Goal: Information Seeking & Learning: Learn about a topic

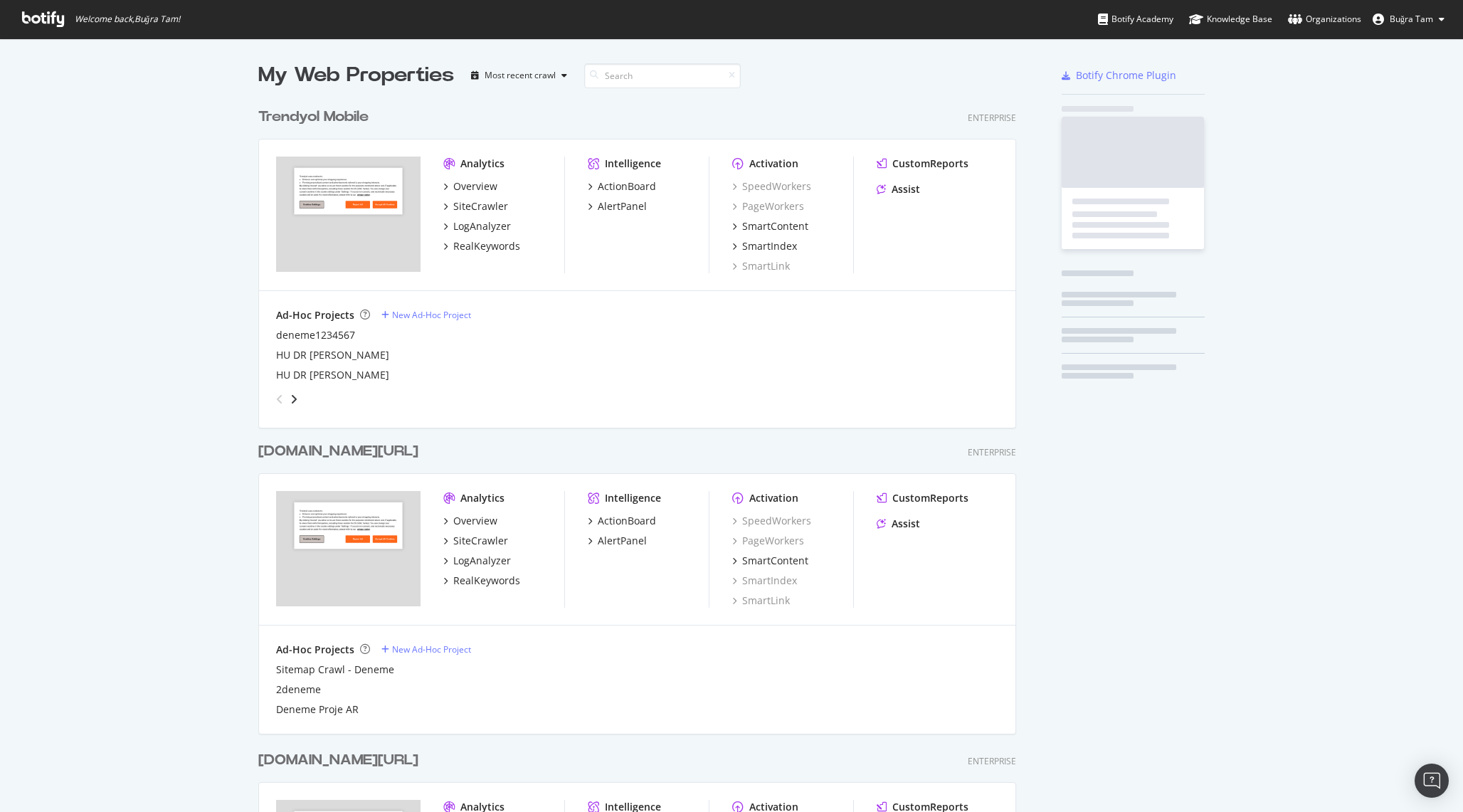
scroll to position [2050, 769]
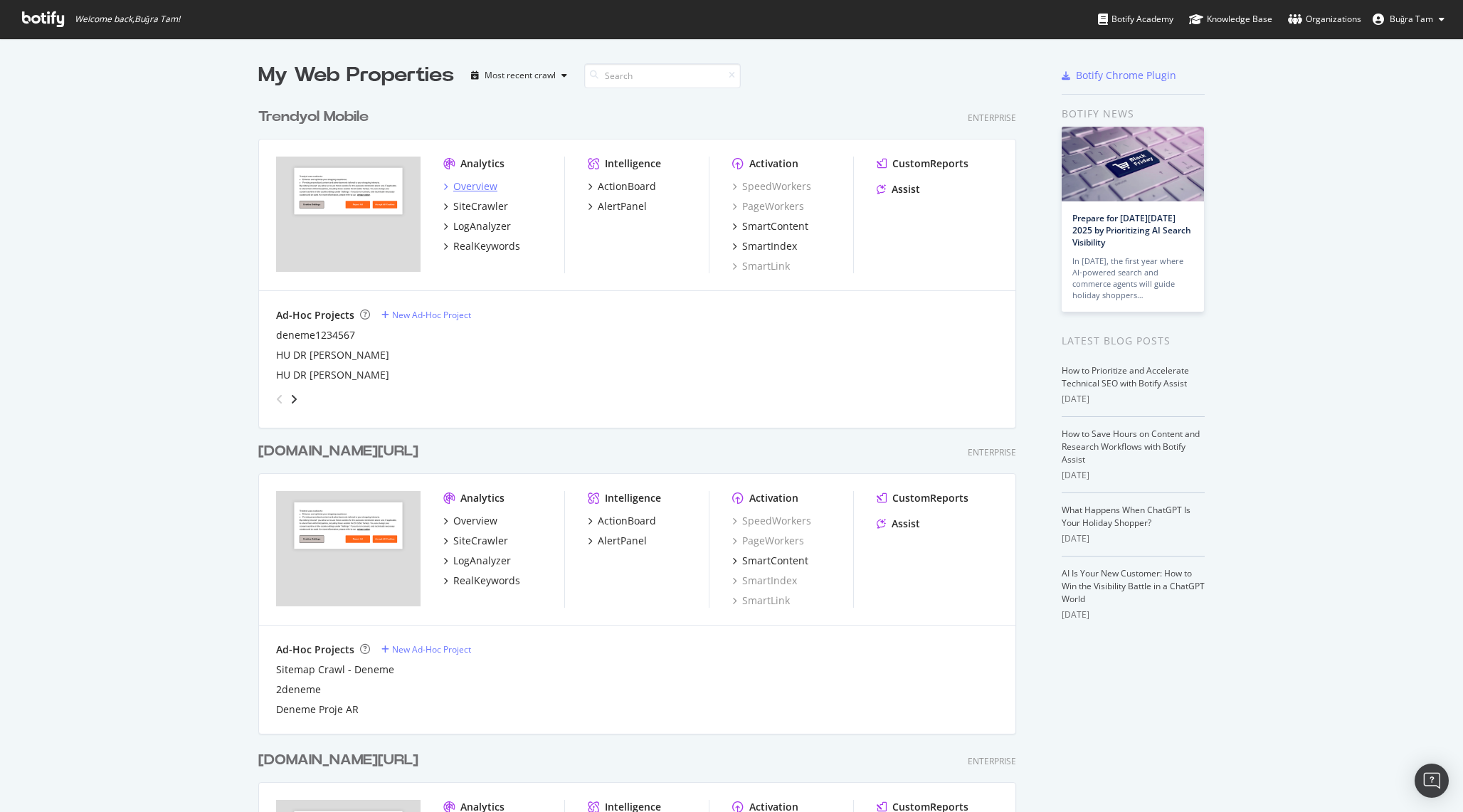
click at [448, 184] on div "Overview" at bounding box center [470, 187] width 54 height 14
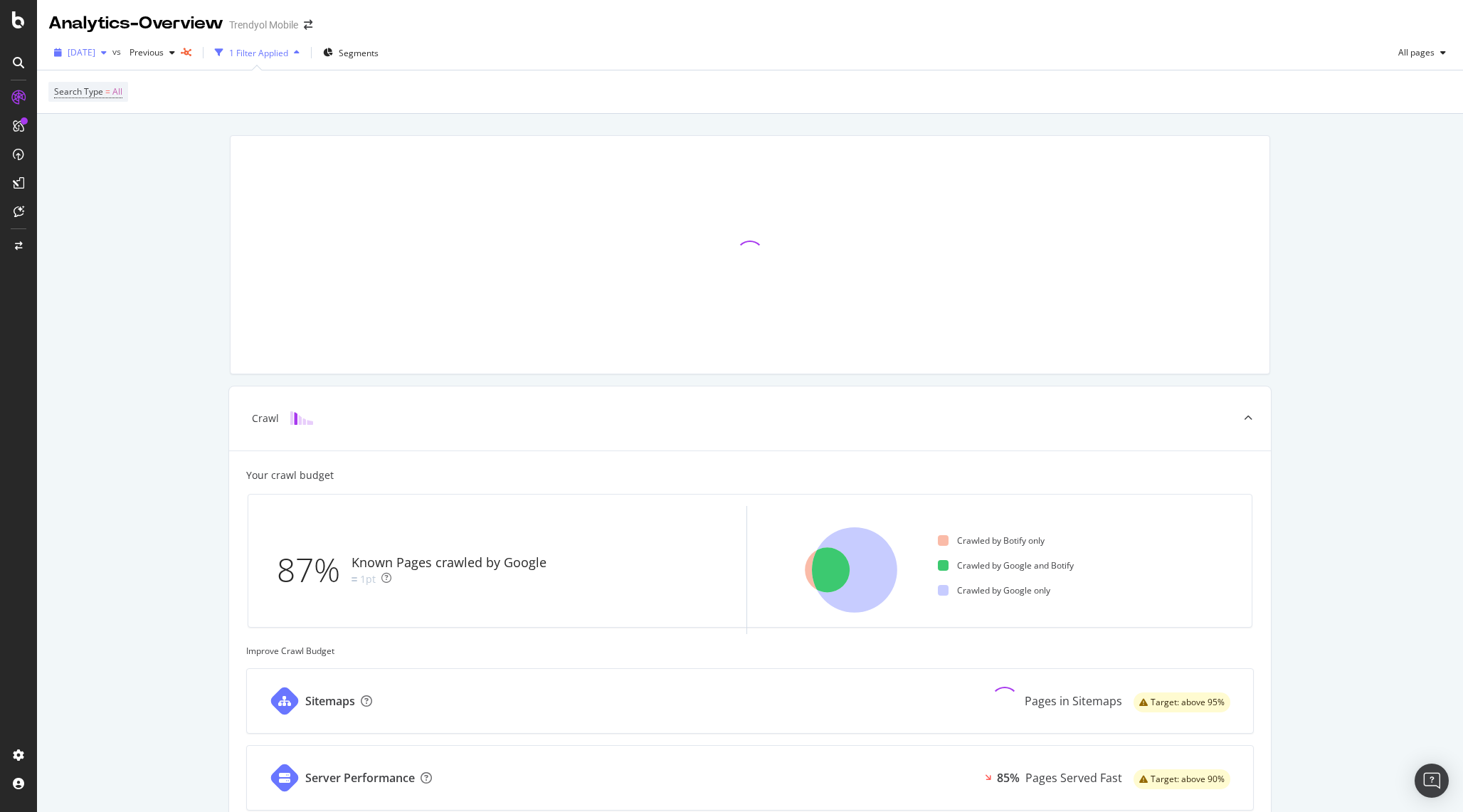
click at [96, 50] on span "[DATE]" at bounding box center [81, 52] width 28 height 12
click at [154, 356] on div "Crawl Your crawl budget 87% Known Pages crawled by Google 1pt Crawled by Botify…" at bounding box center [749, 592] width 1426 height 958
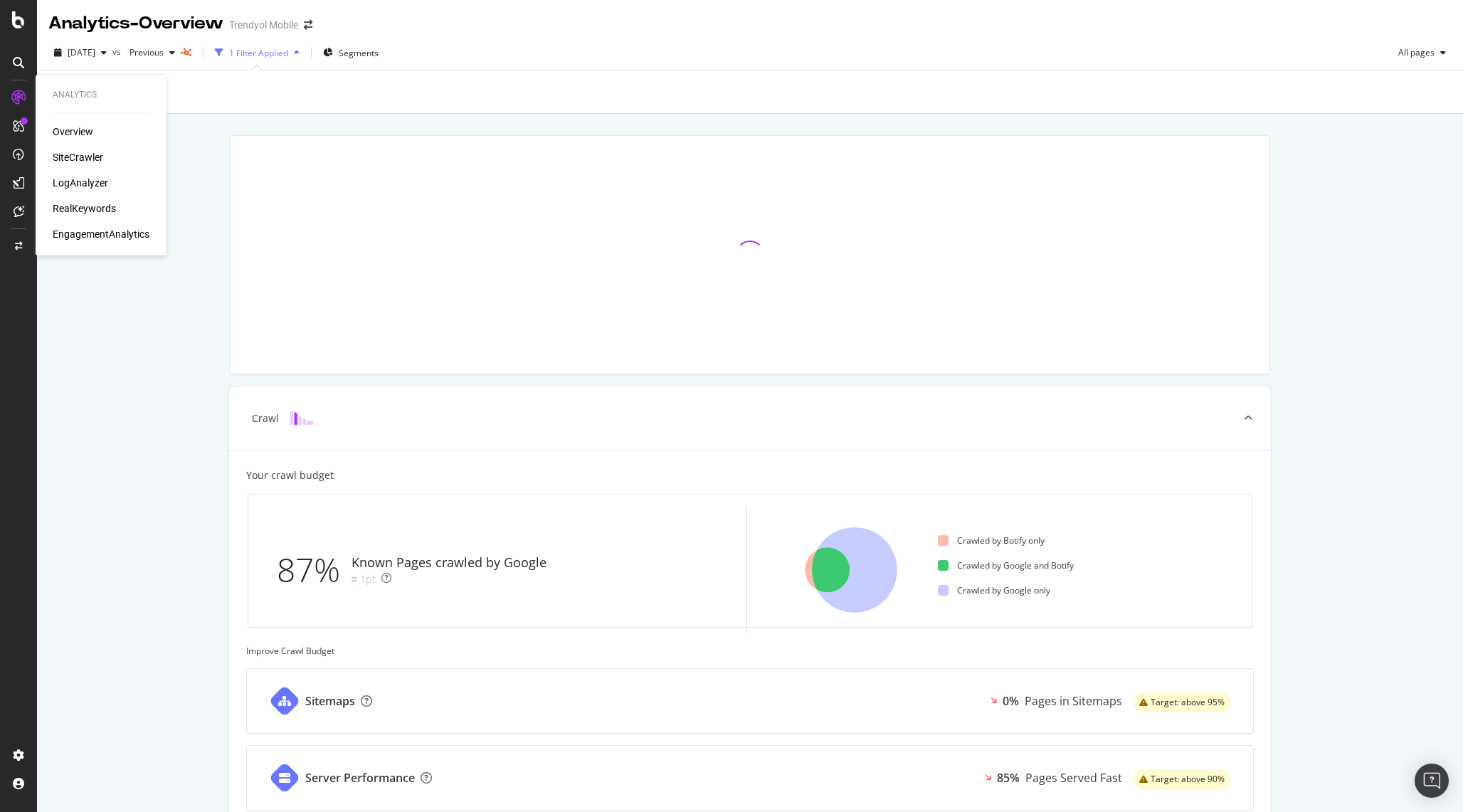
click at [75, 158] on div "SiteCrawler" at bounding box center [78, 157] width 50 height 14
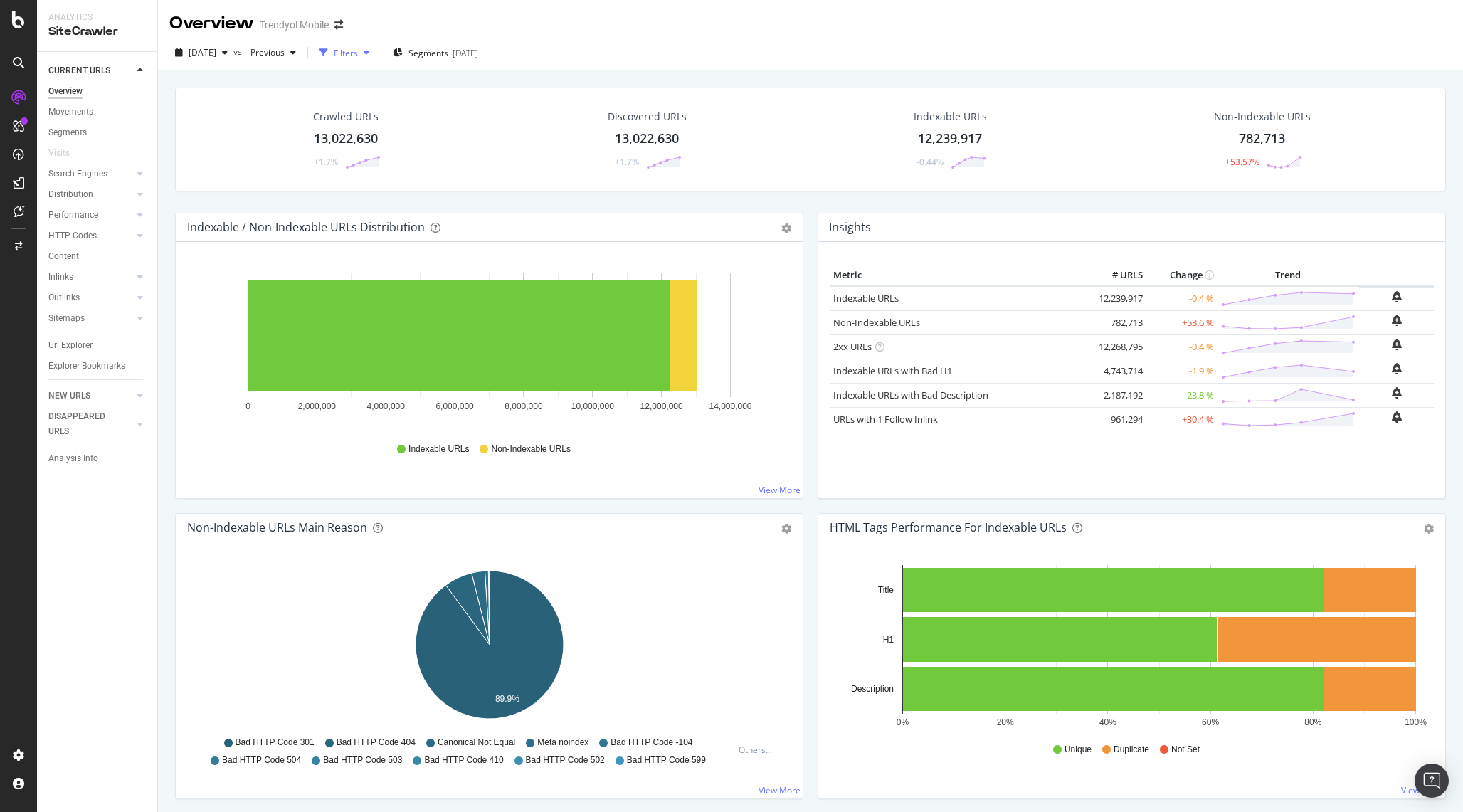
click at [358, 47] on div "Filters" at bounding box center [346, 52] width 24 height 12
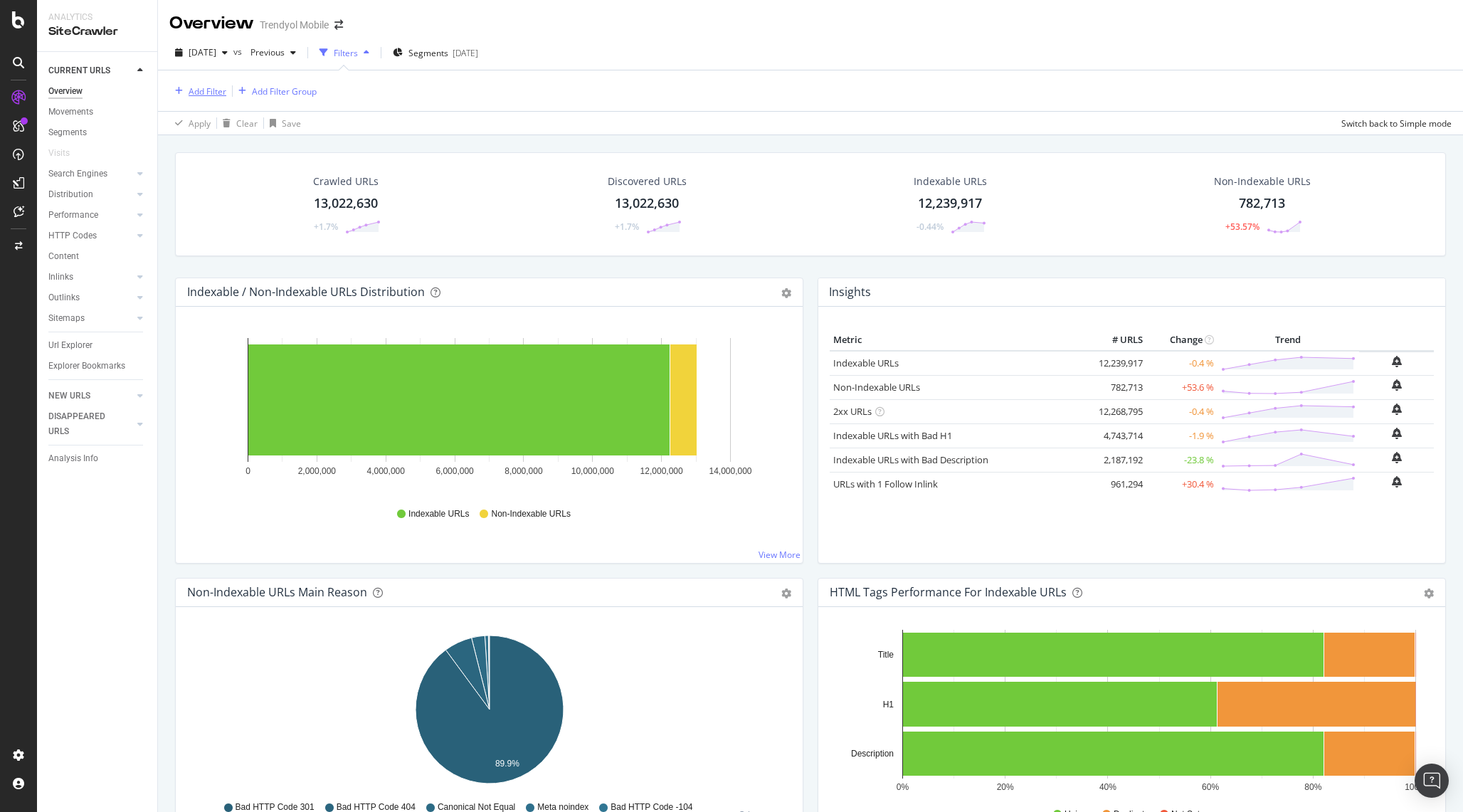
click at [215, 88] on div "Add Filter" at bounding box center [207, 91] width 37 height 12
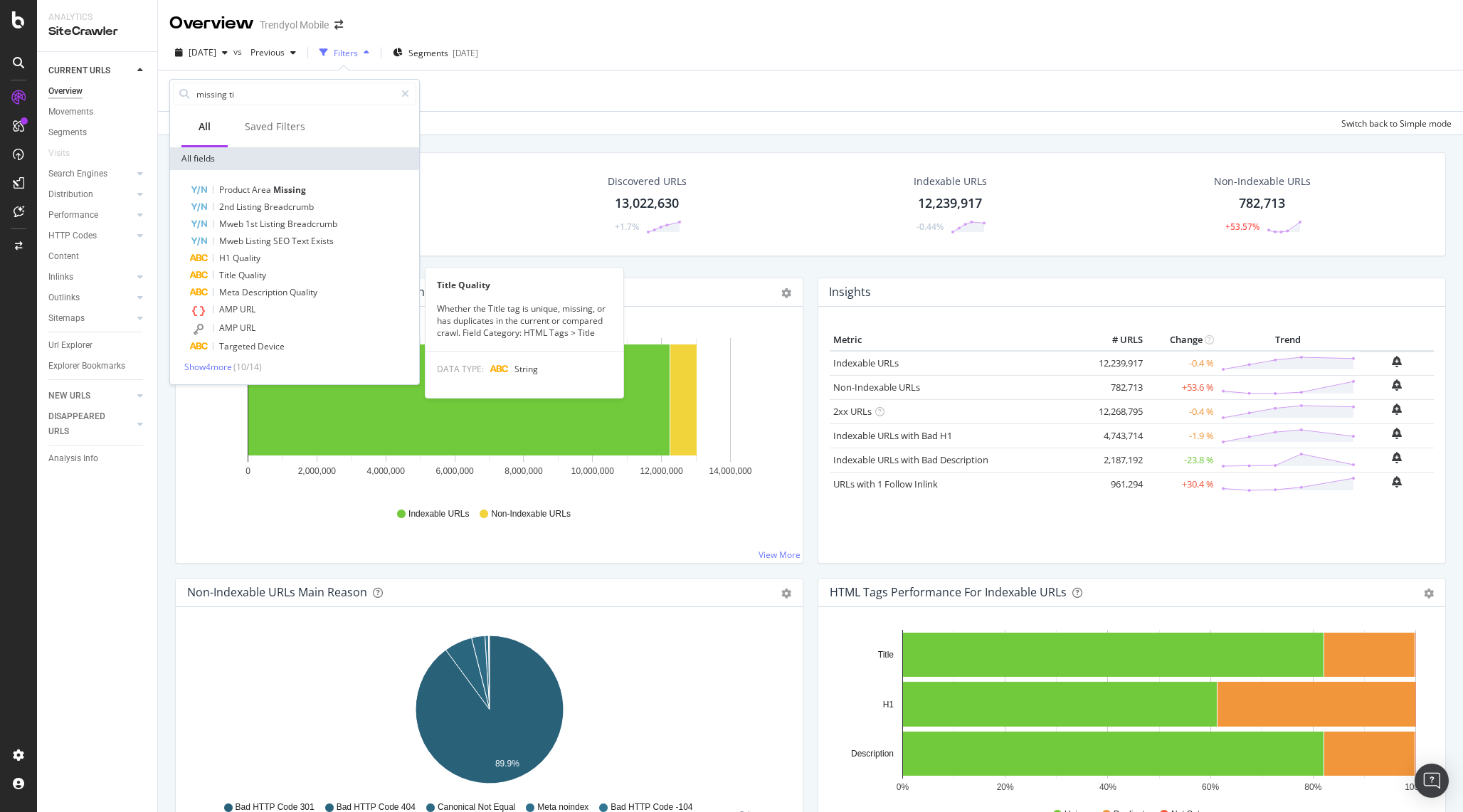
type input "missing tit"
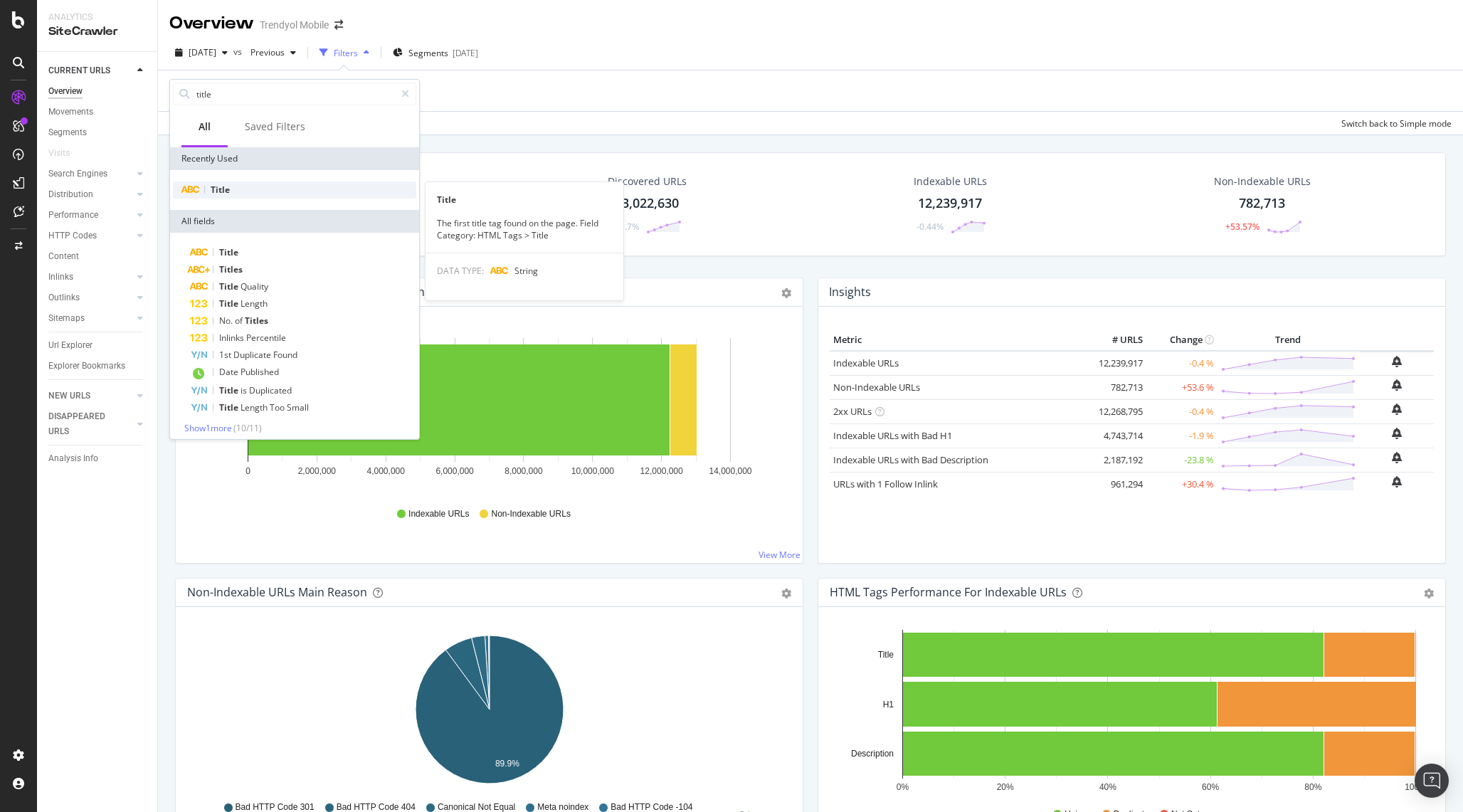
type input "title"
click at [310, 190] on div "Title" at bounding box center [295, 190] width 244 height 17
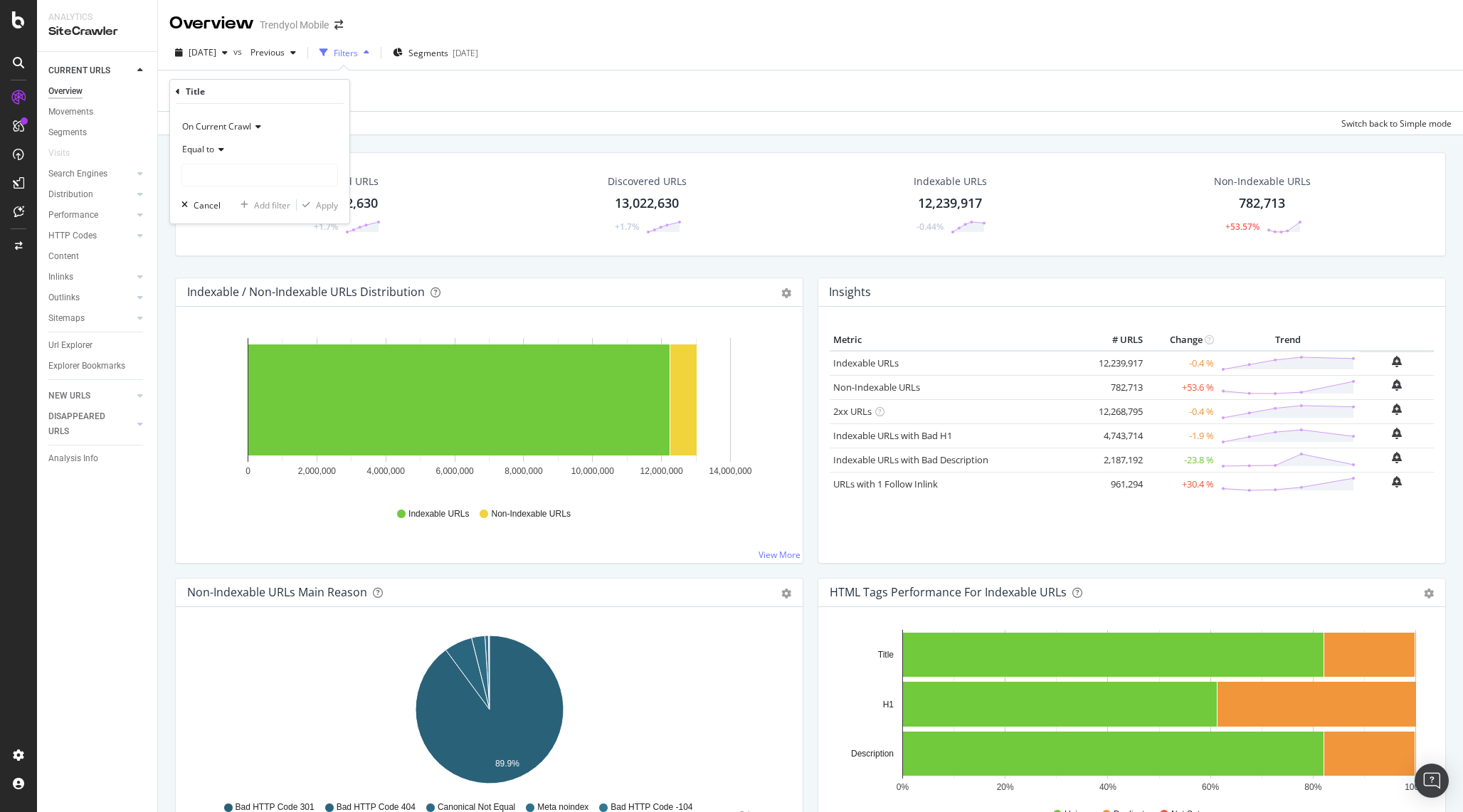
click at [252, 150] on div "Equal to" at bounding box center [259, 149] width 157 height 23
click at [222, 292] on span "Contains" at bounding box center [206, 290] width 35 height 12
click at [388, 109] on div "Add Filter Add Filter Group" at bounding box center [811, 91] width 1282 height 40
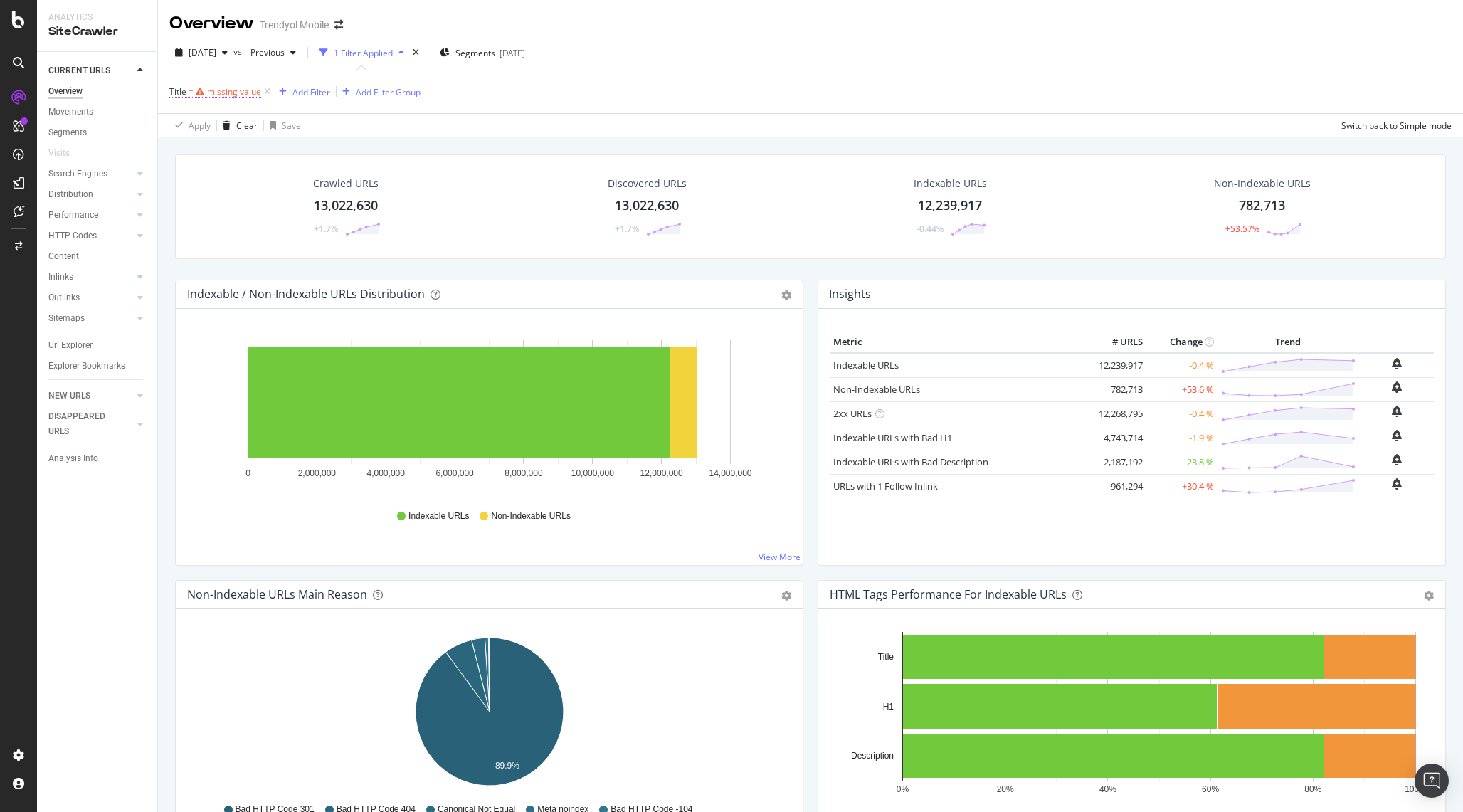
click at [236, 93] on div "missing value" at bounding box center [234, 91] width 54 height 12
click at [239, 126] on span "On Current Crawl" at bounding box center [216, 125] width 69 height 12
click at [174, 88] on div "Title On Current Crawl On Current Crawl On Compared Crawl Diff Between Crawls E…" at bounding box center [260, 151] width 180 height 144
click at [176, 88] on icon at bounding box center [178, 91] width 4 height 9
click at [476, 100] on div "Title = missing value Add Filter Add Filter Group" at bounding box center [811, 91] width 1282 height 42
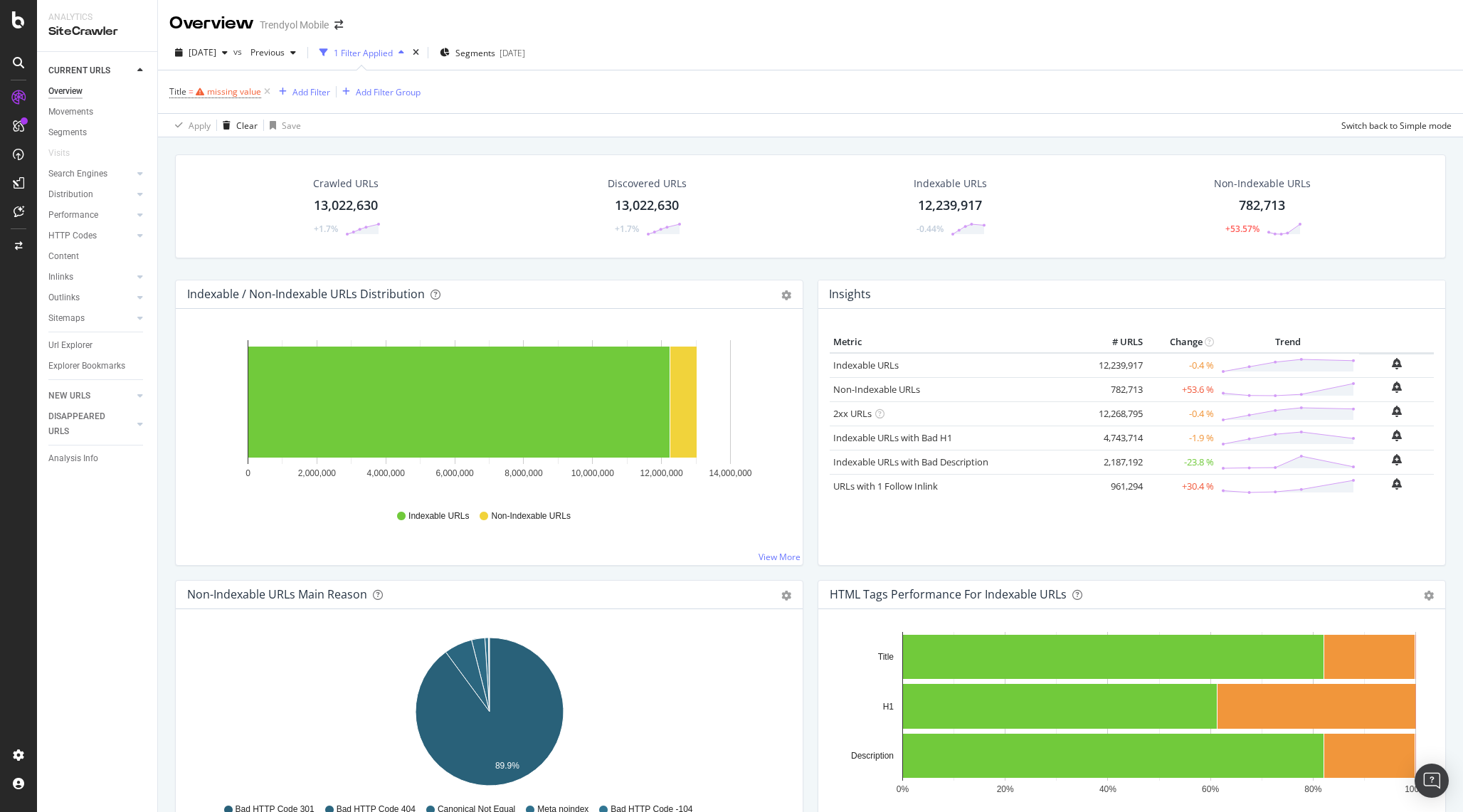
click at [344, 222] on div "+1.7%" at bounding box center [346, 229] width 70 height 14
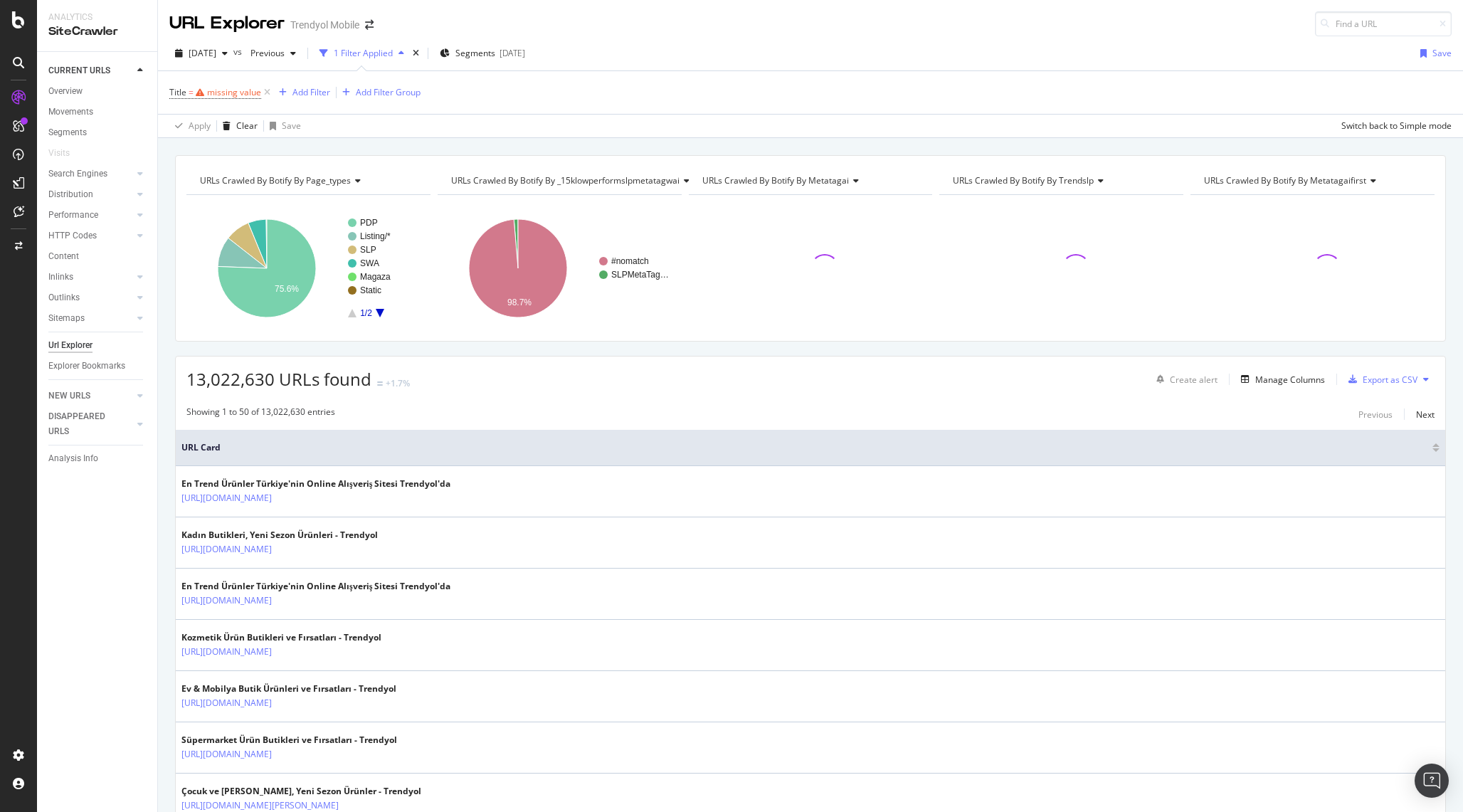
scroll to position [93, 0]
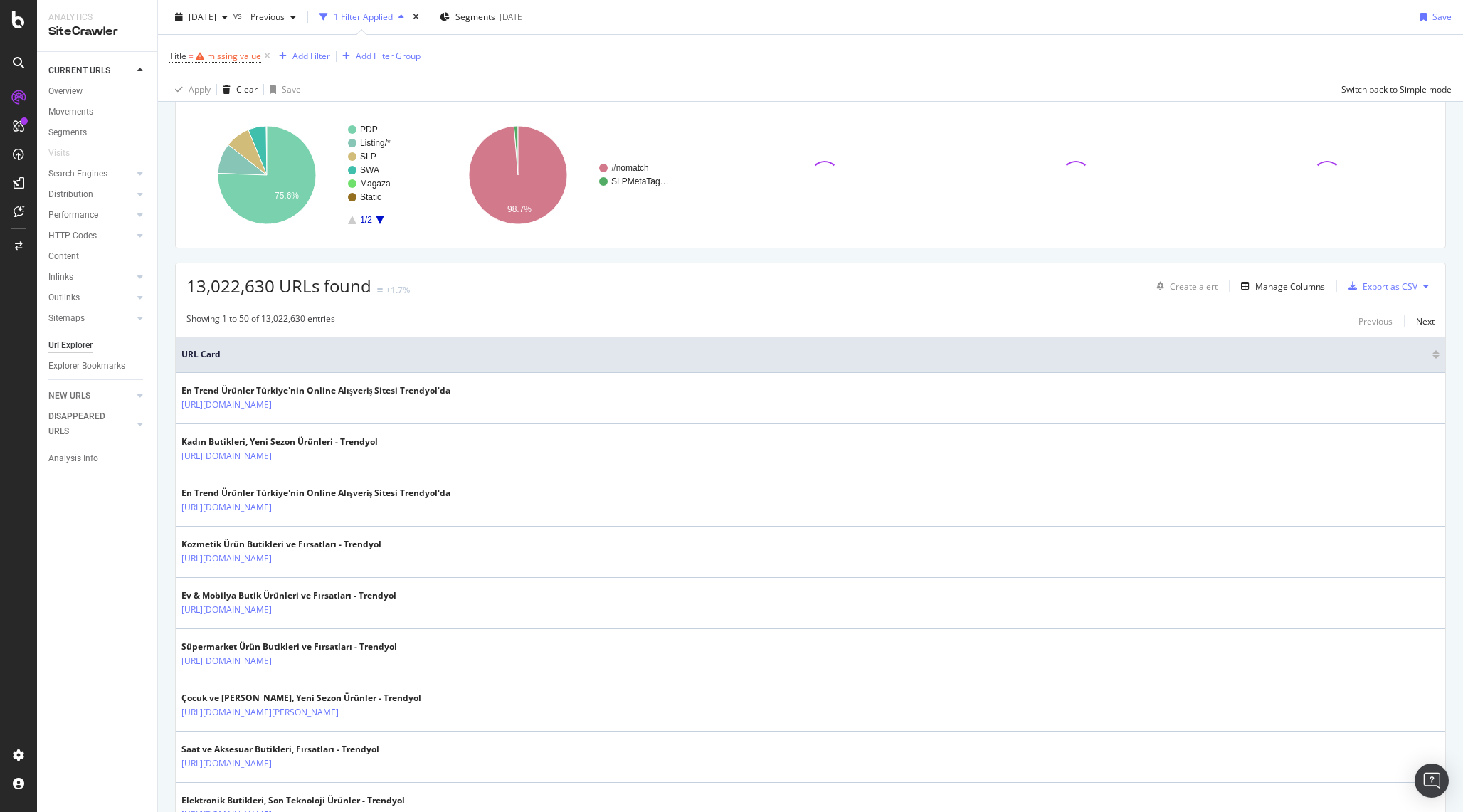
click at [1288, 295] on div "Create alert Manage Columns Export as CSV" at bounding box center [1292, 286] width 284 height 24
click at [1288, 278] on div "Manage Columns" at bounding box center [1280, 286] width 90 height 16
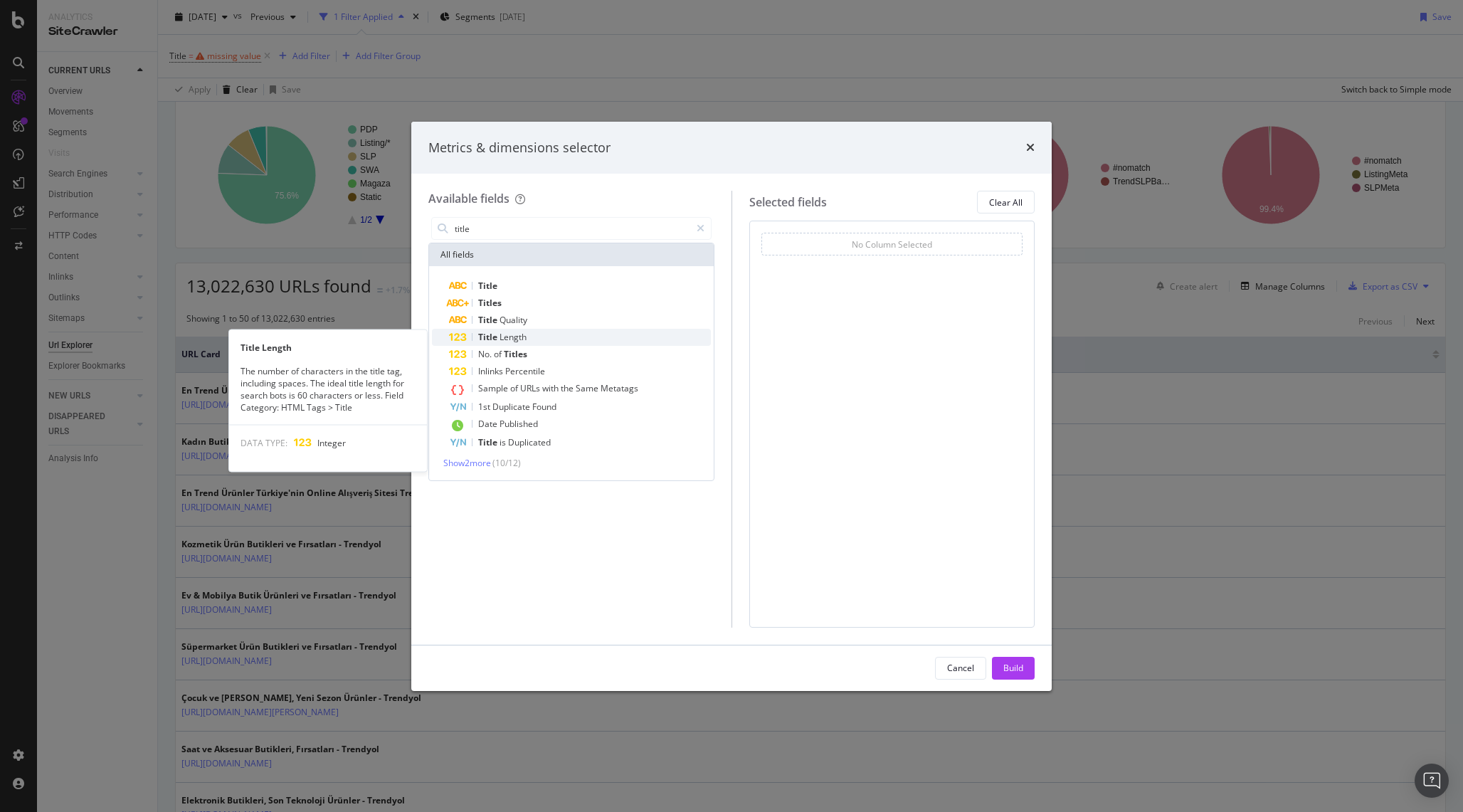
type input "title"
click at [542, 337] on div "Title Length" at bounding box center [580, 337] width 262 height 17
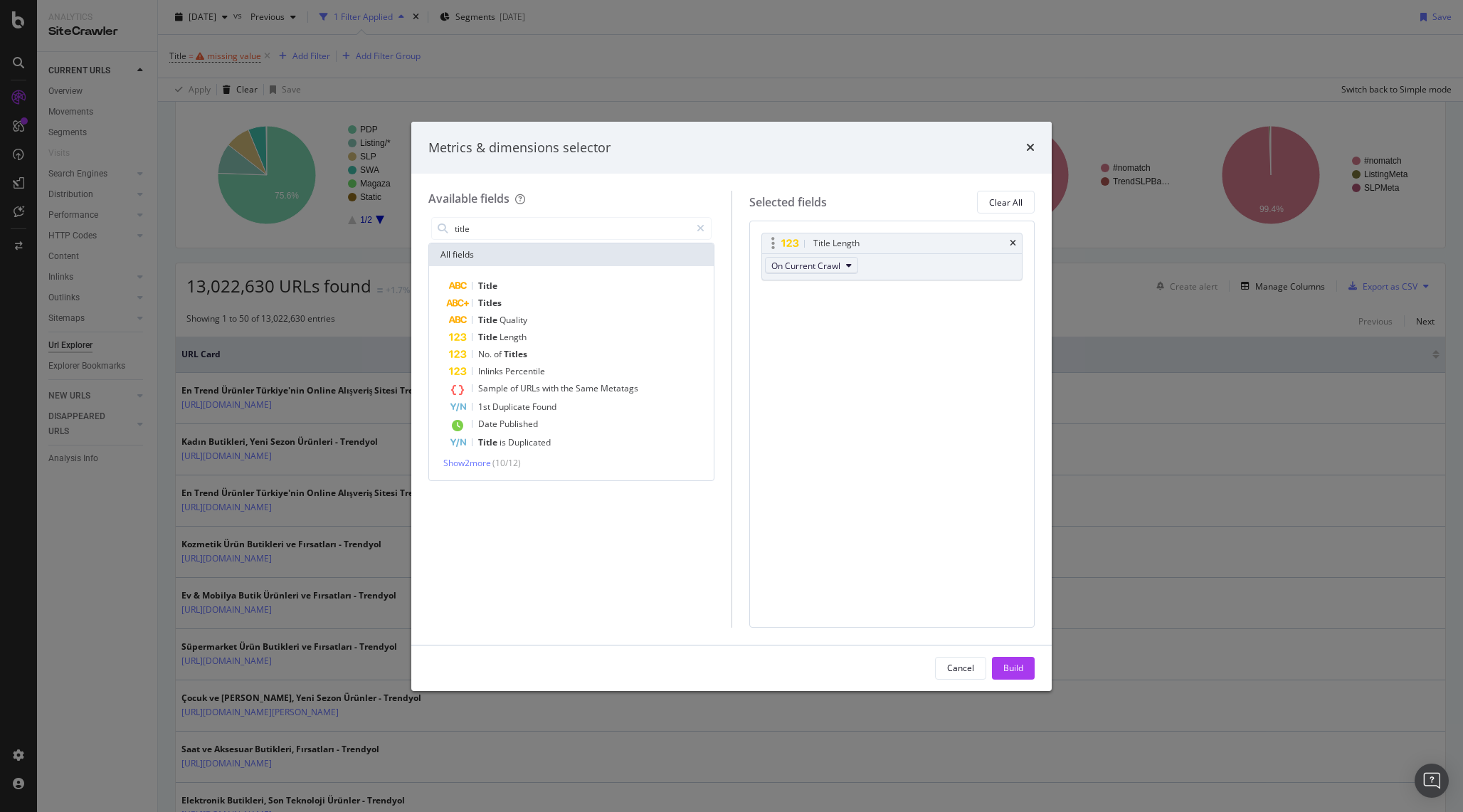
click at [832, 264] on span "On Current Crawl" at bounding box center [806, 265] width 69 height 12
click at [1024, 659] on button "Build" at bounding box center [1012, 668] width 42 height 23
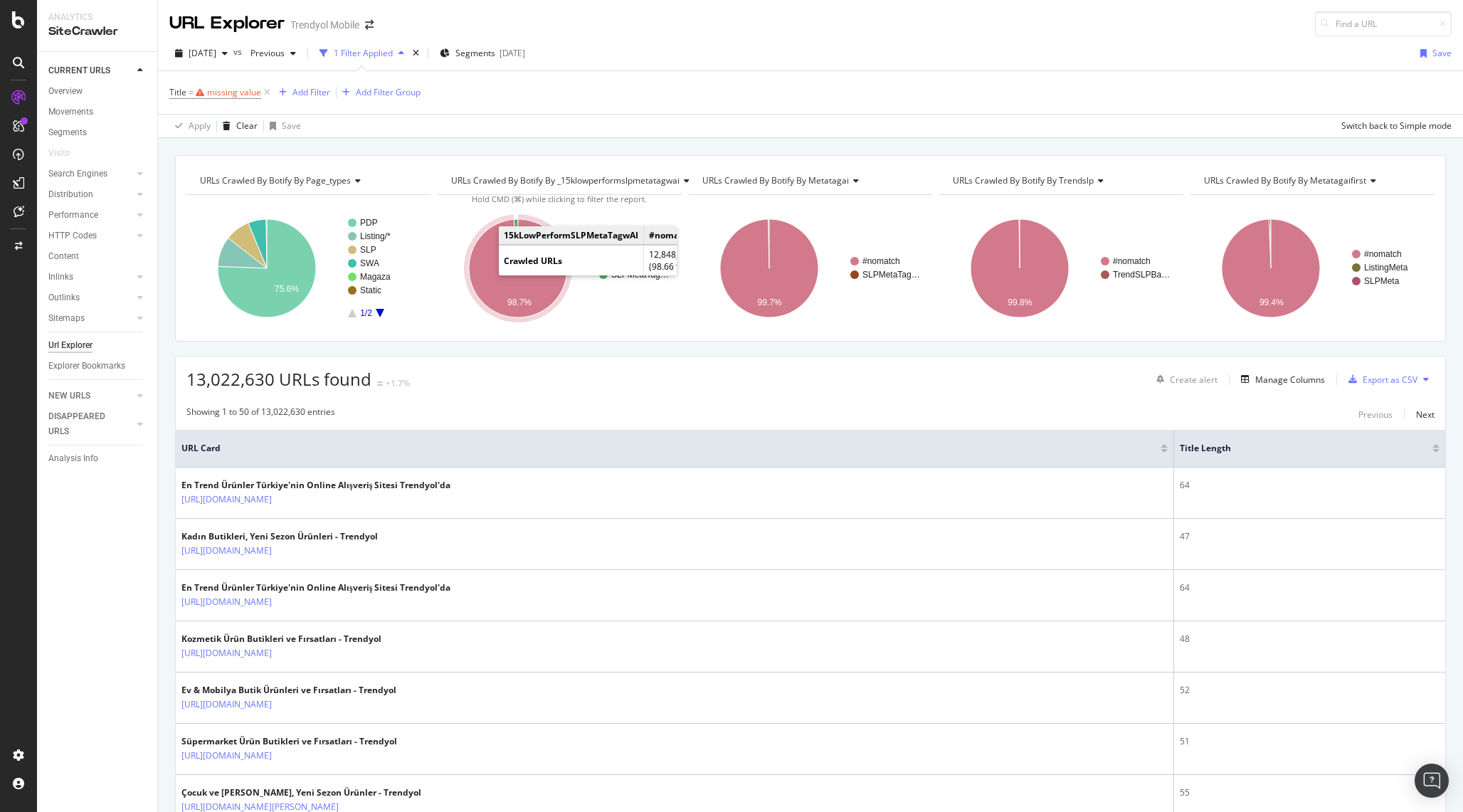
click at [1435, 452] on div at bounding box center [1436, 451] width 7 height 4
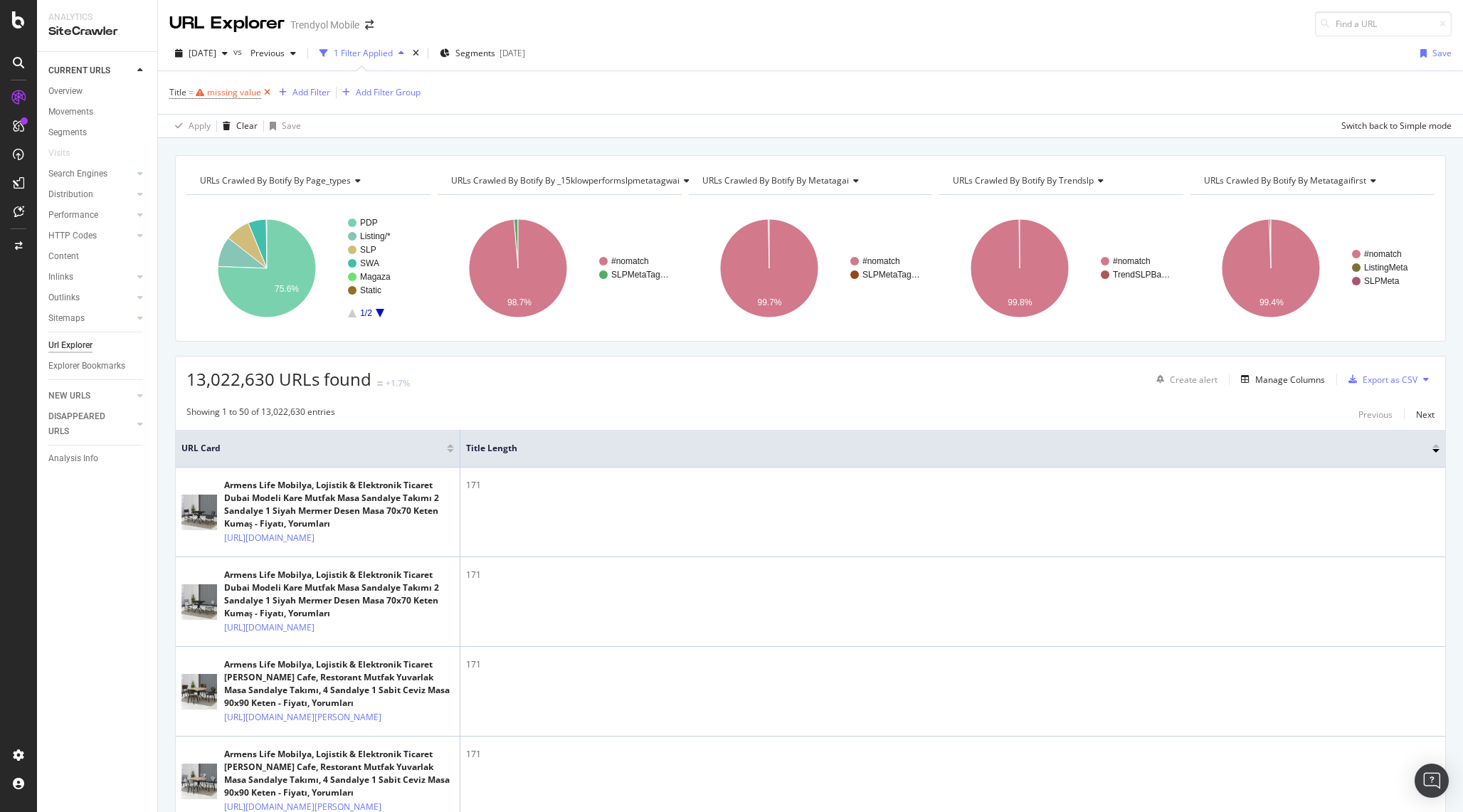
click at [265, 88] on icon at bounding box center [267, 93] width 12 height 14
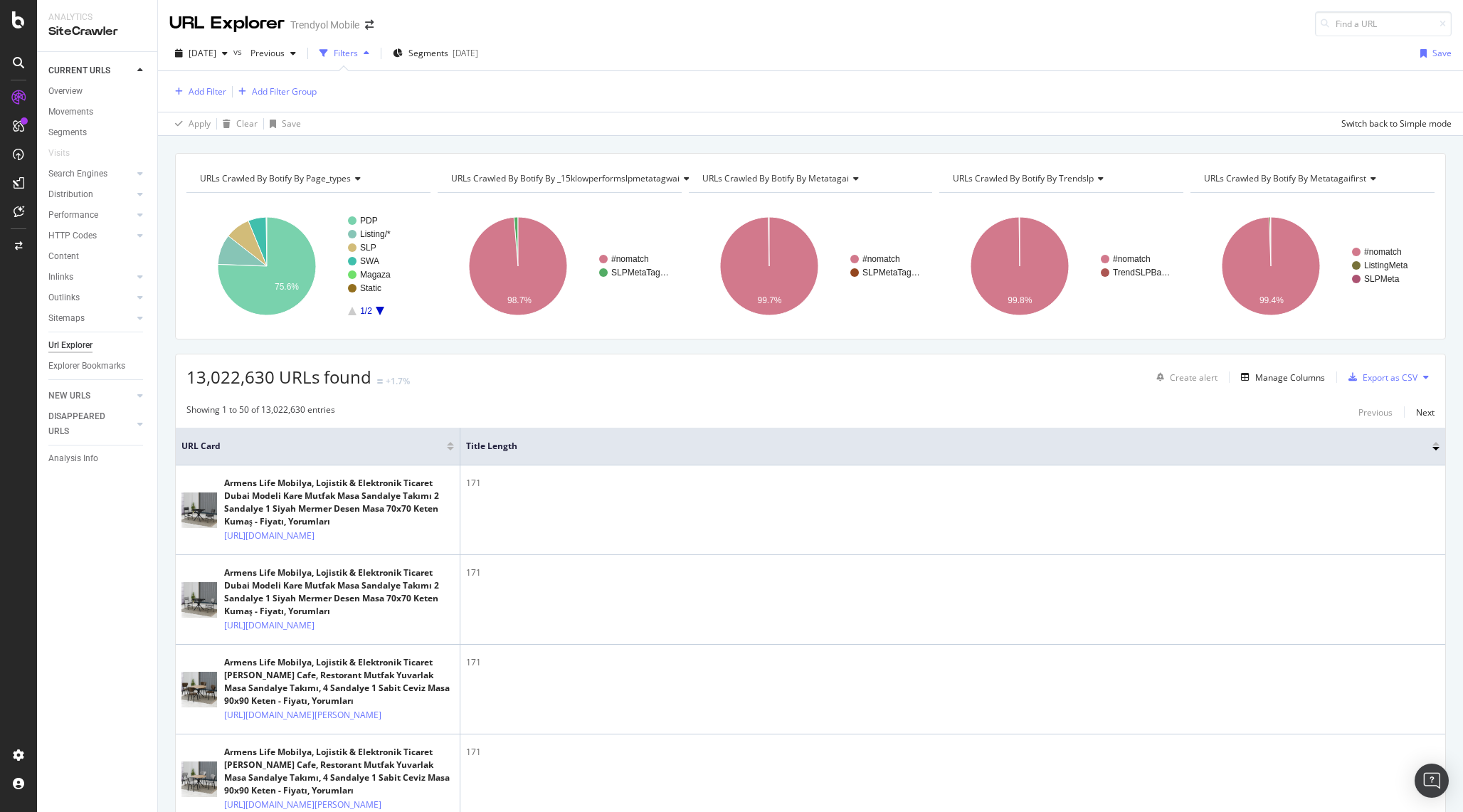
click at [1434, 445] on div at bounding box center [1436, 443] width 7 height 4
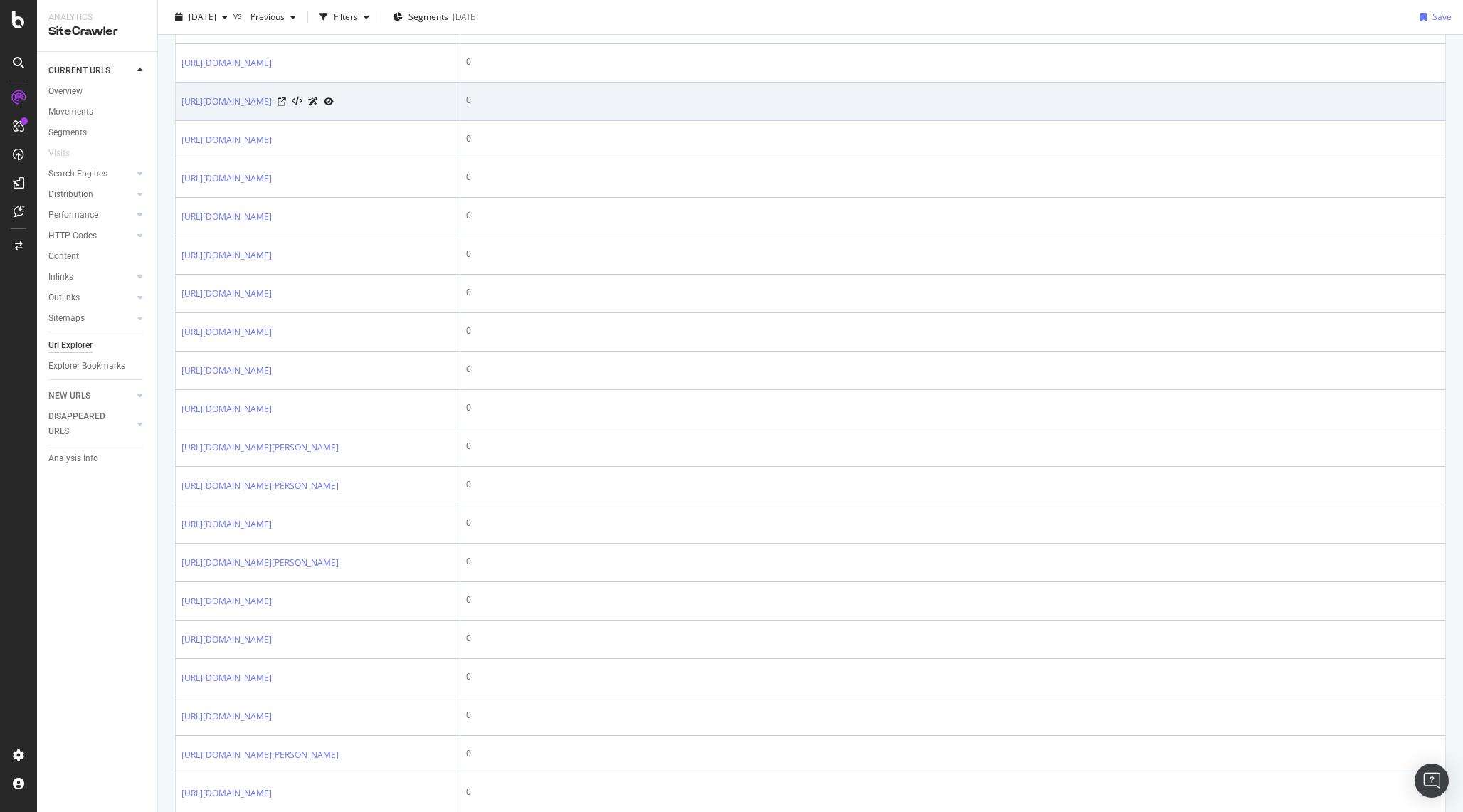
scroll to position [466, 0]
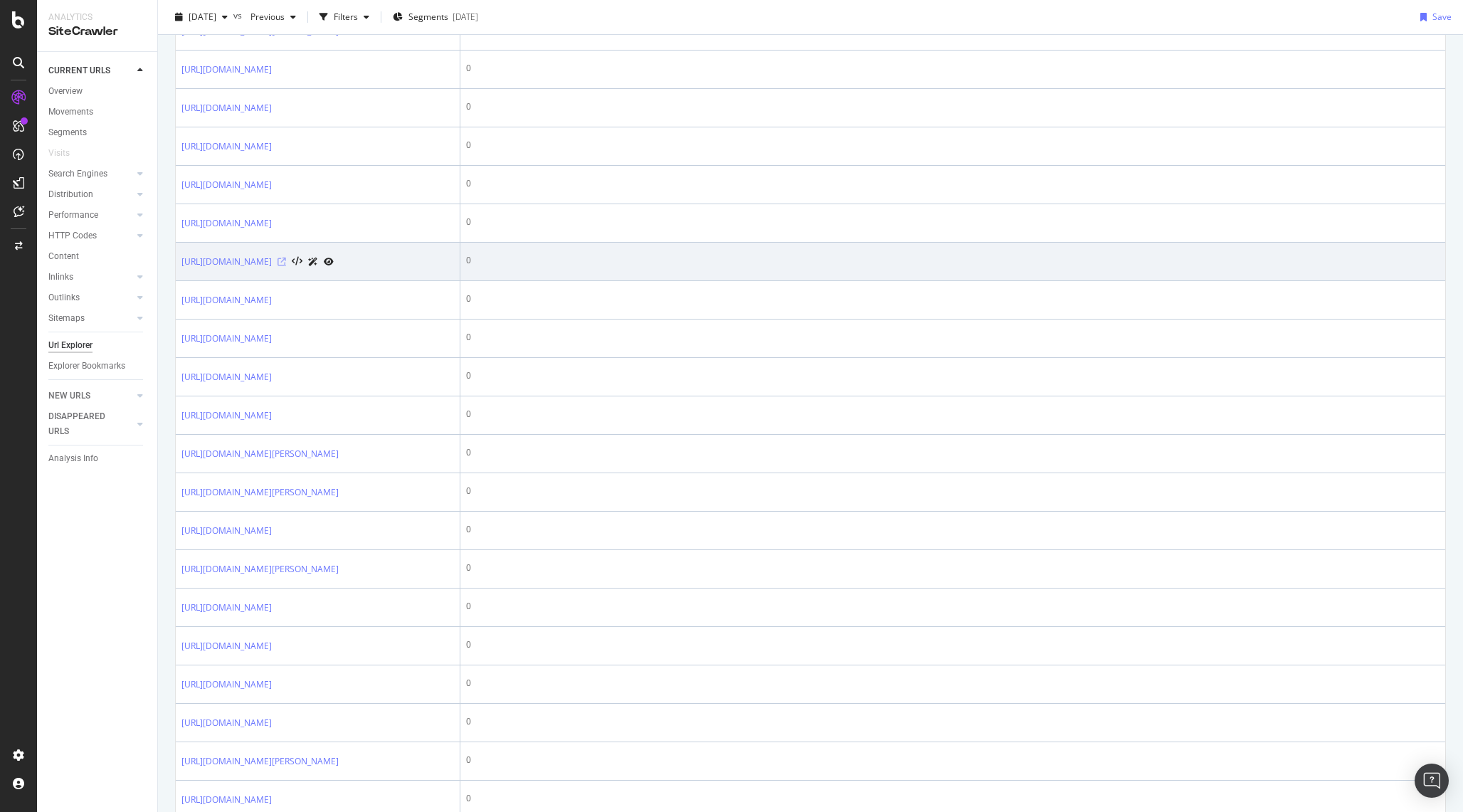
click at [286, 266] on icon at bounding box center [282, 262] width 9 height 9
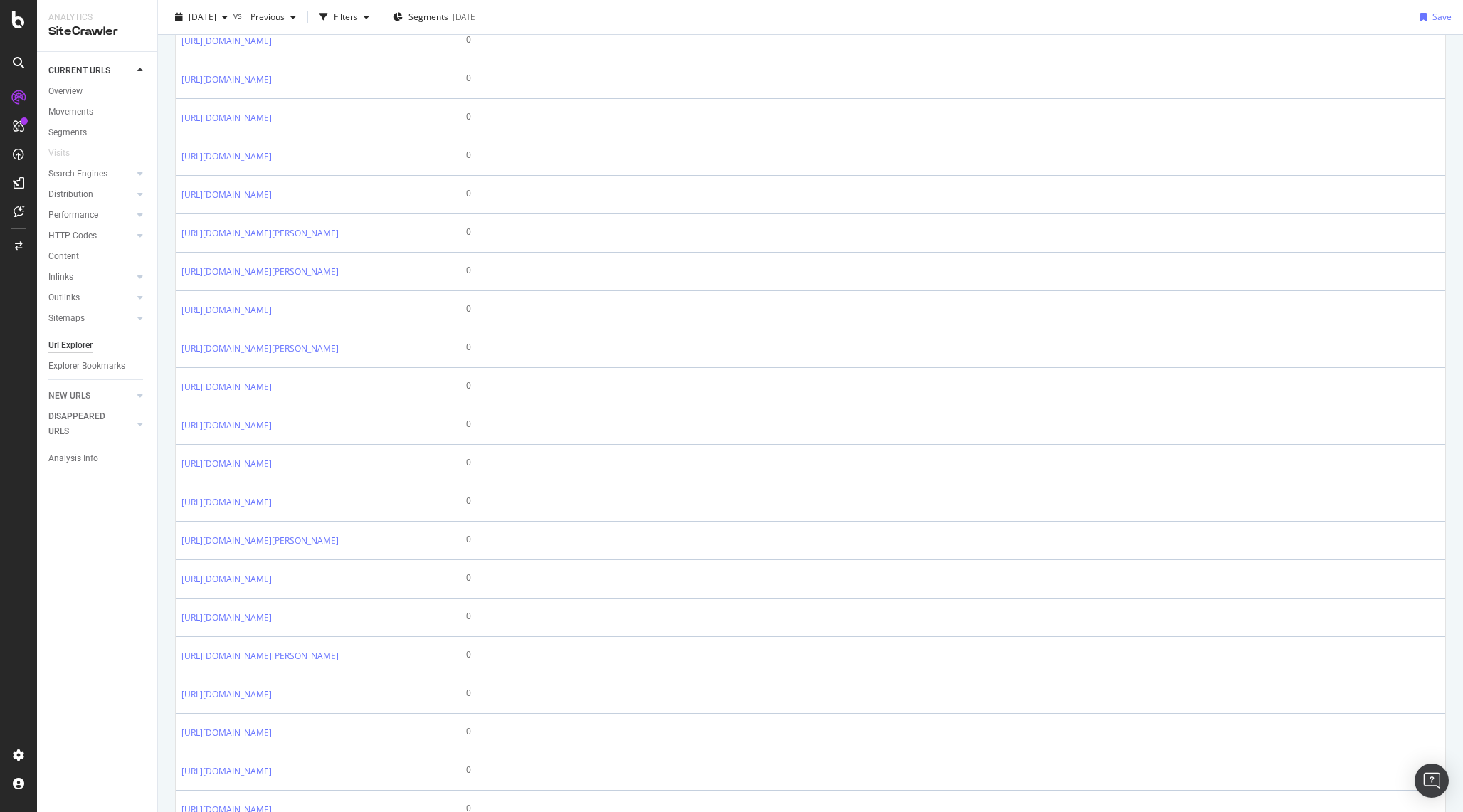
scroll to position [0, 0]
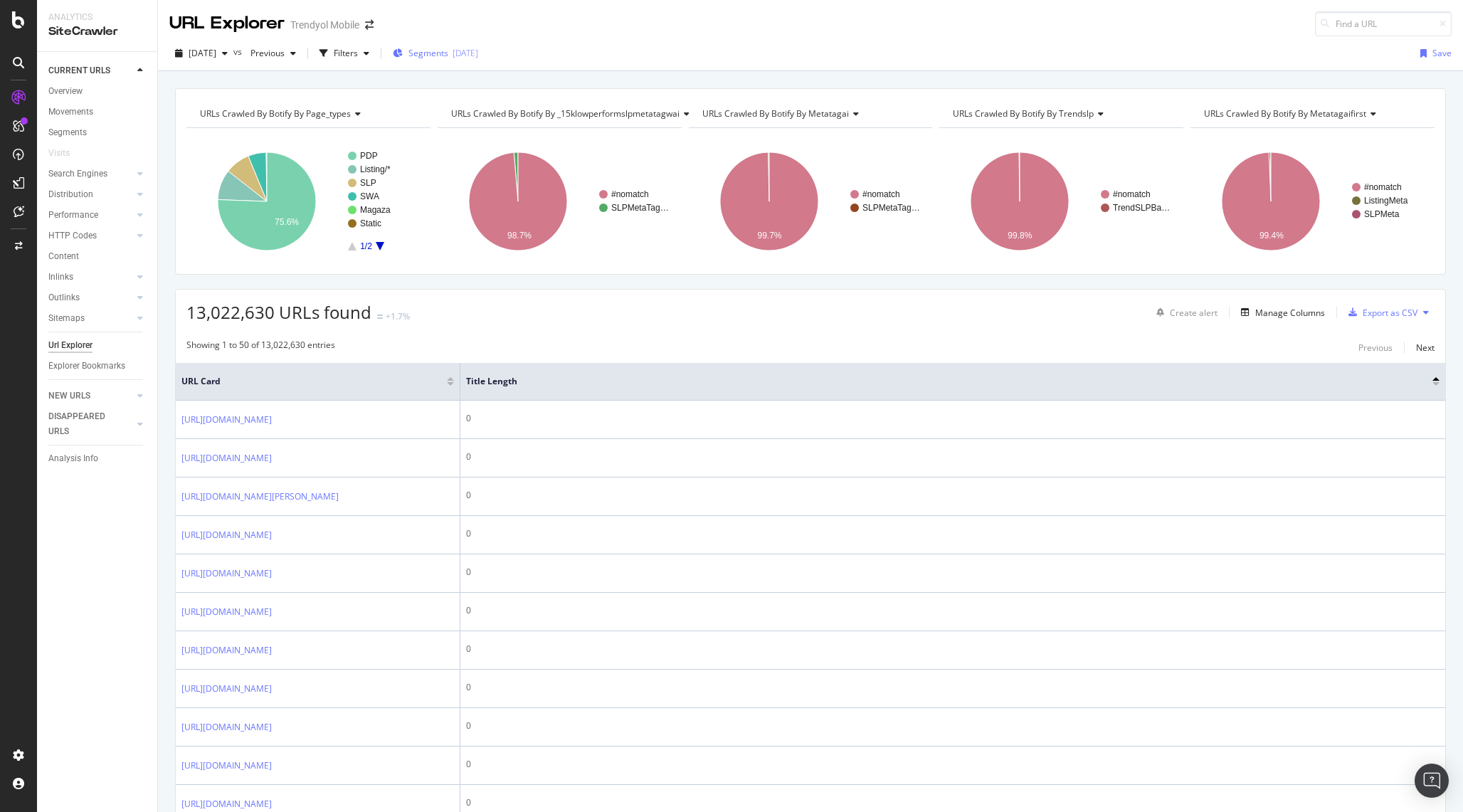
click at [437, 50] on span "Segments" at bounding box center [428, 52] width 40 height 12
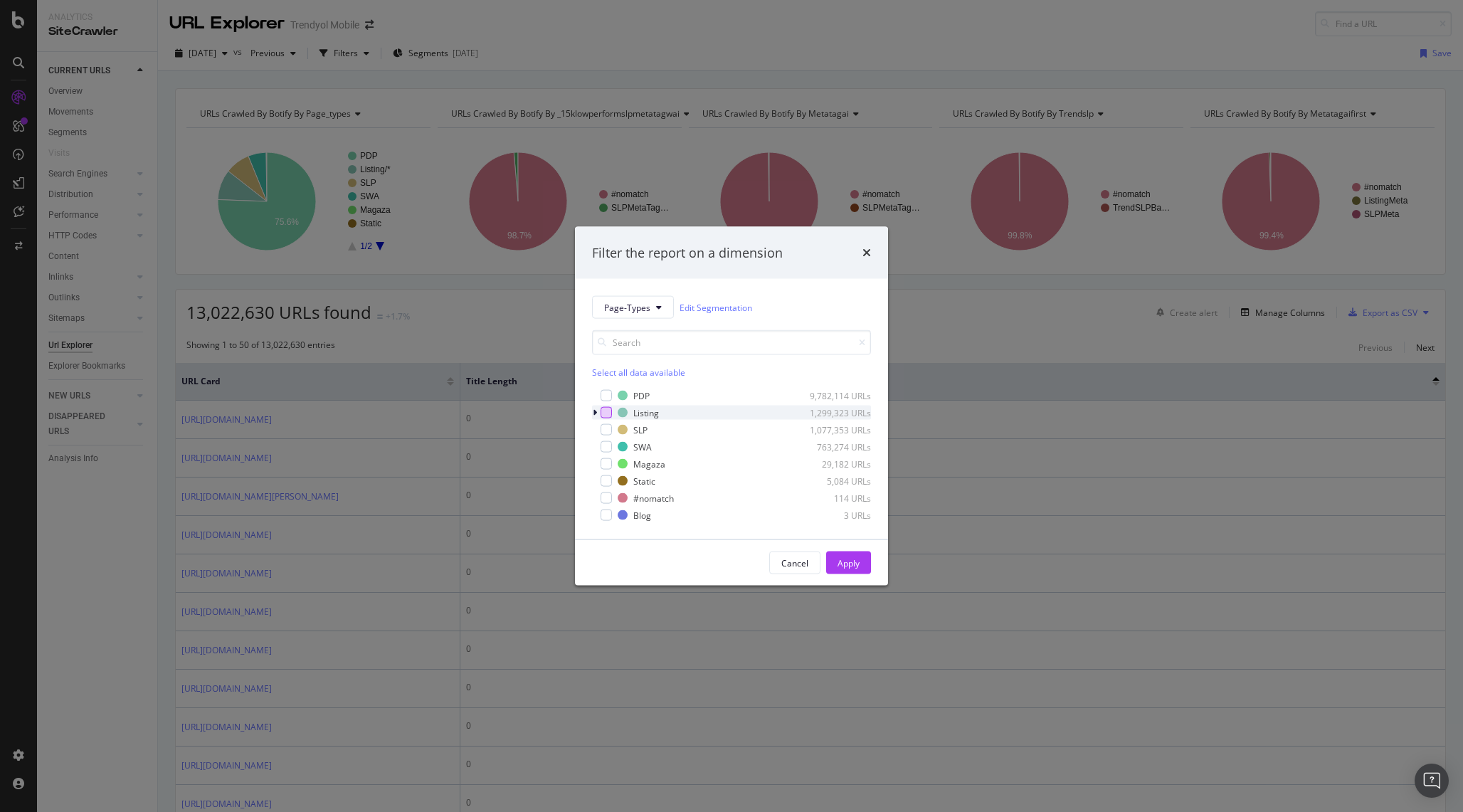
click at [604, 412] on div "modal" at bounding box center [606, 412] width 11 height 11
click at [848, 555] on div "Apply" at bounding box center [848, 563] width 22 height 22
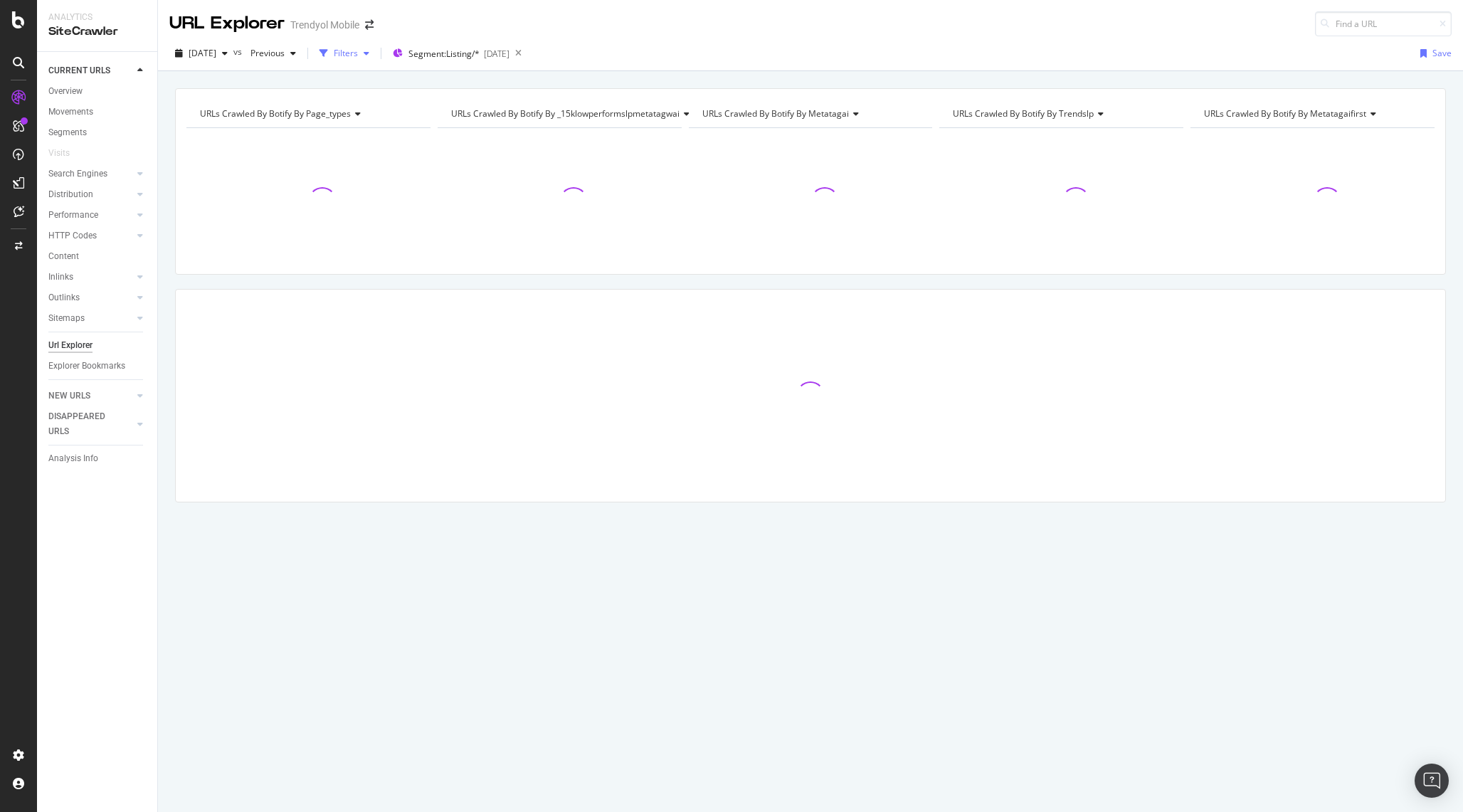
click at [358, 55] on div "Filters" at bounding box center [346, 52] width 24 height 12
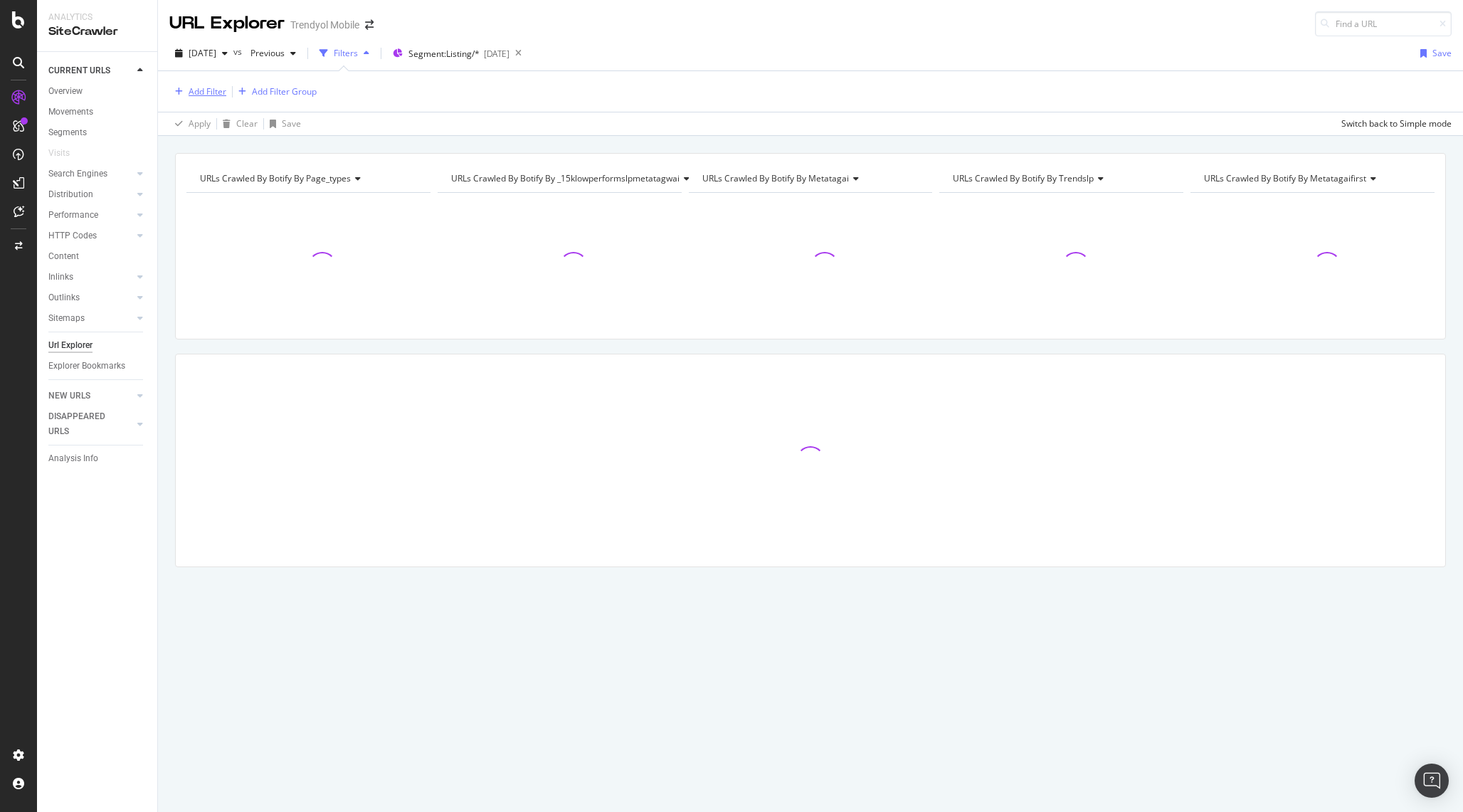
click at [212, 92] on div "Add Filter" at bounding box center [207, 91] width 37 height 12
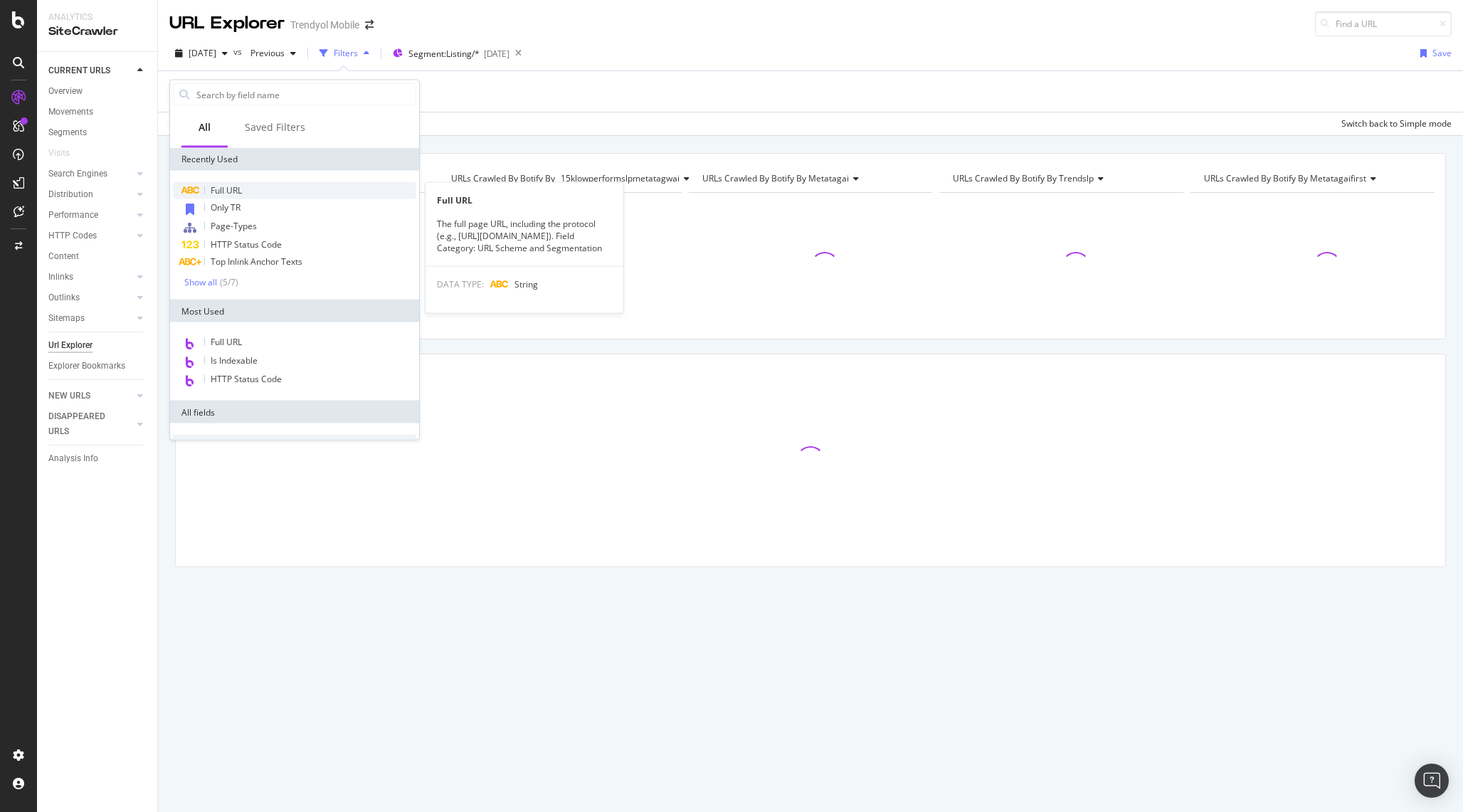
click at [242, 184] on span "Full URL" at bounding box center [226, 190] width 32 height 12
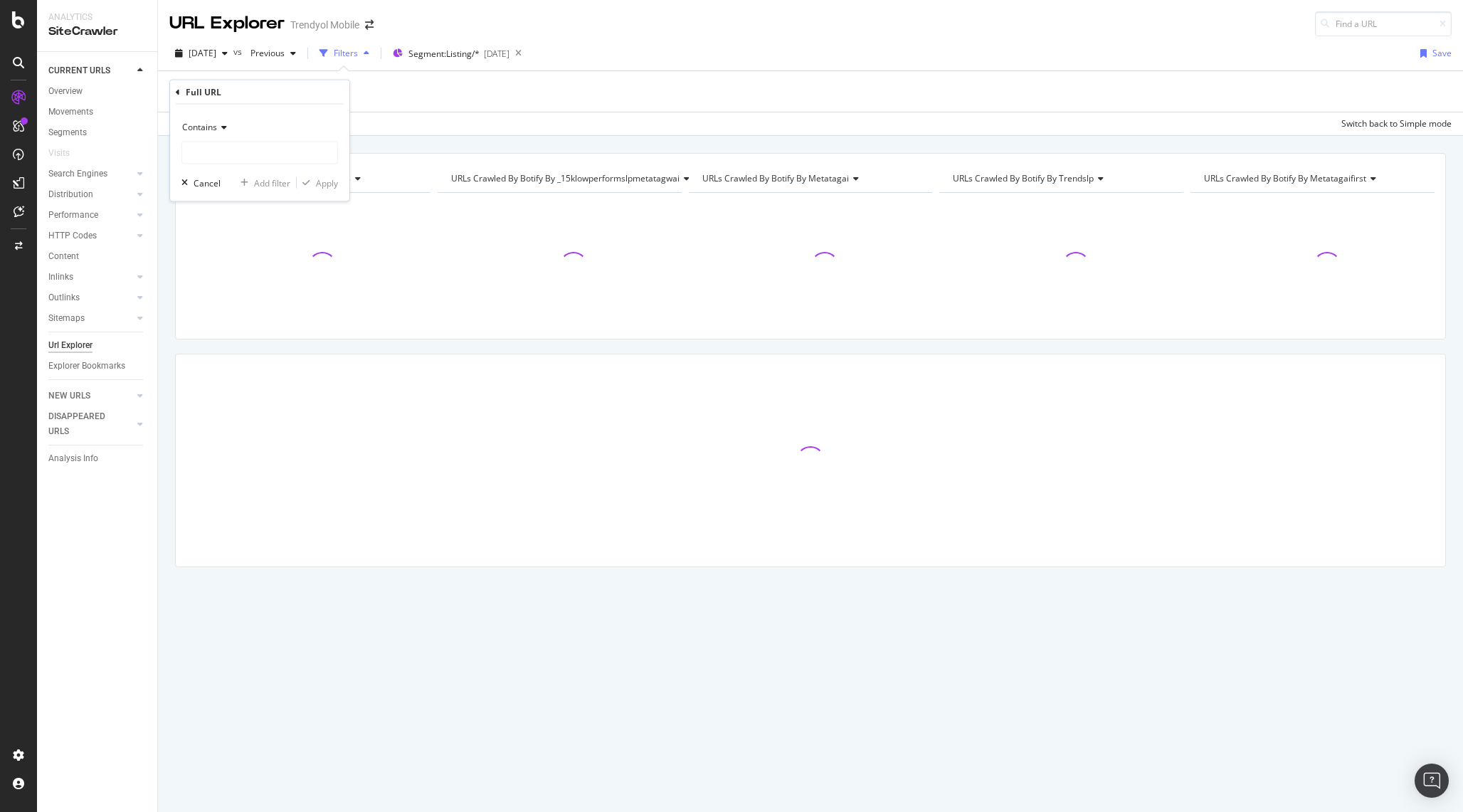
click at [223, 125] on icon at bounding box center [222, 127] width 10 height 9
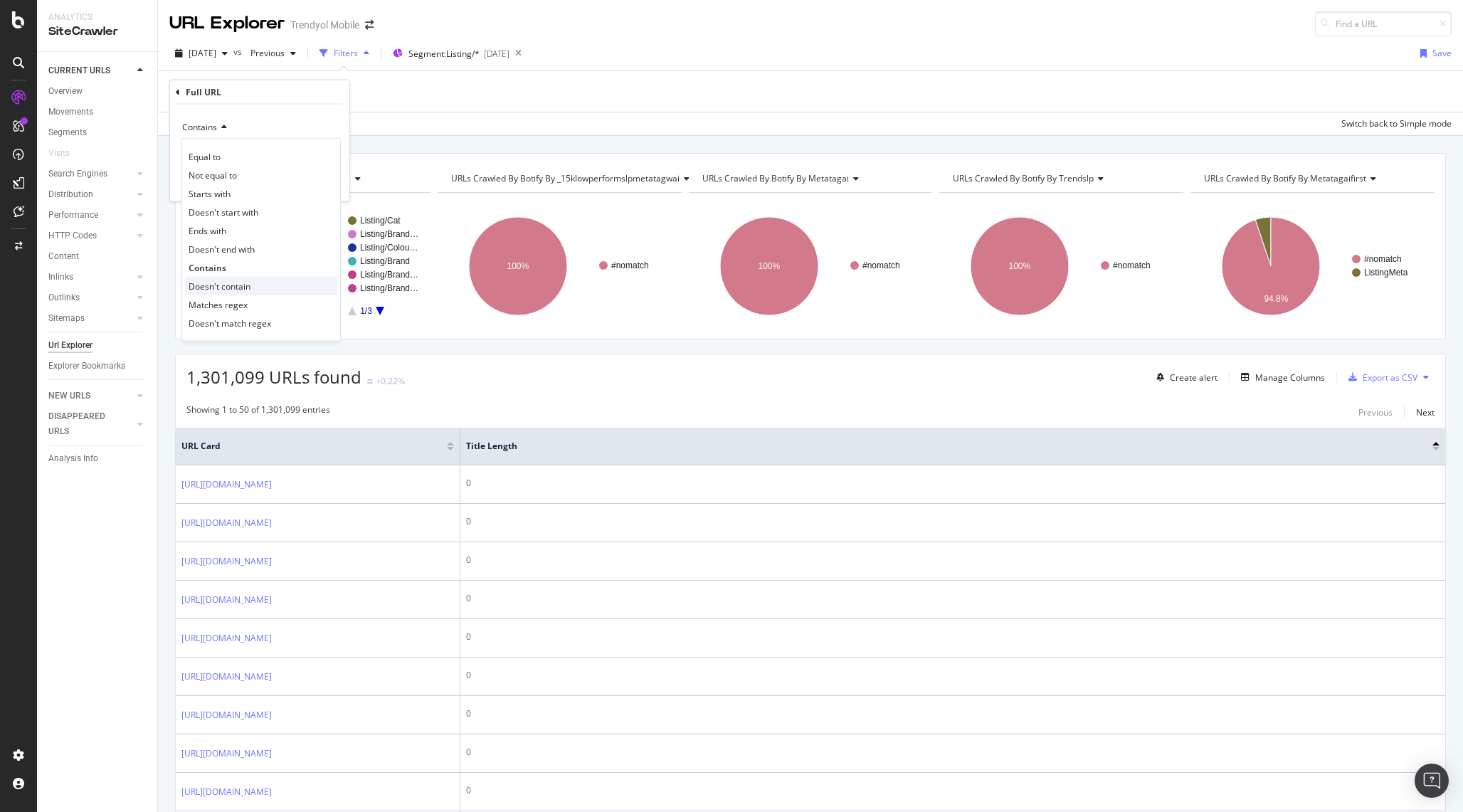
click at [239, 282] on span "Doesn't contain" at bounding box center [219, 285] width 62 height 12
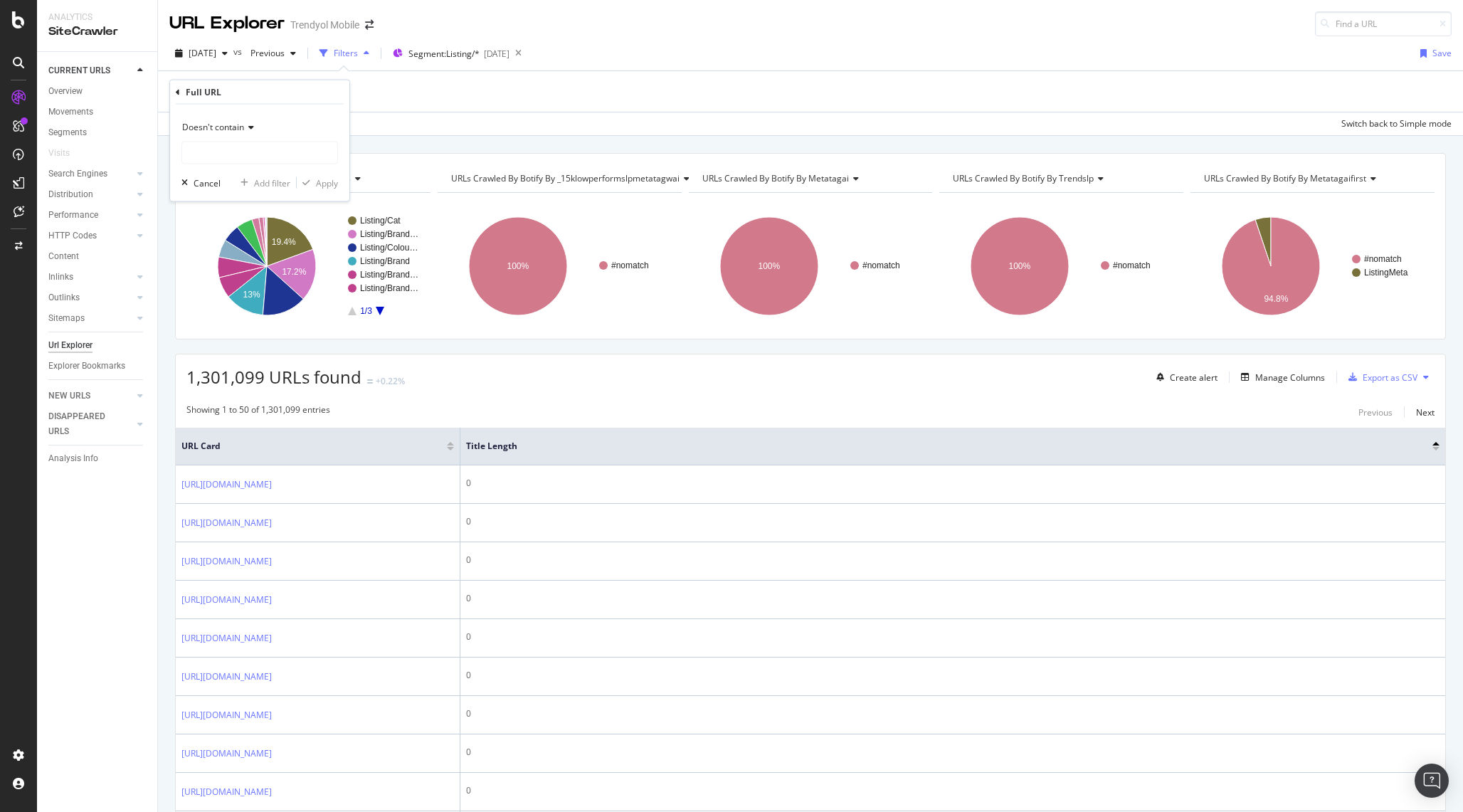
click at [217, 134] on div "Doesn't contain" at bounding box center [259, 127] width 157 height 23
click at [329, 121] on div "Doesn't contain" at bounding box center [259, 127] width 157 height 23
click at [282, 152] on input "text" at bounding box center [259, 153] width 155 height 23
type input "pi="
click at [326, 180] on div "Apply" at bounding box center [327, 183] width 22 height 12
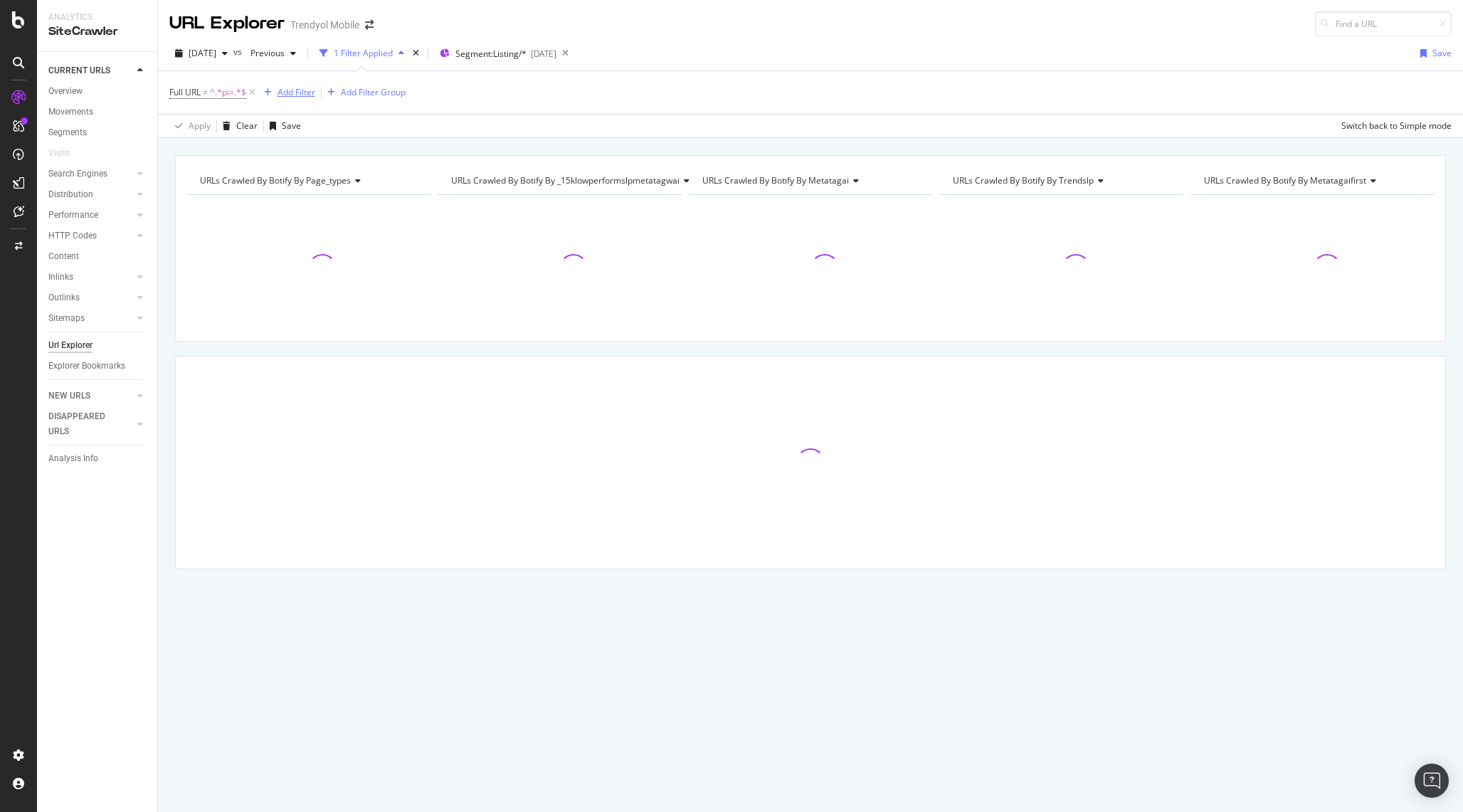
click at [290, 97] on div "Add Filter" at bounding box center [296, 92] width 37 height 12
type input "i"
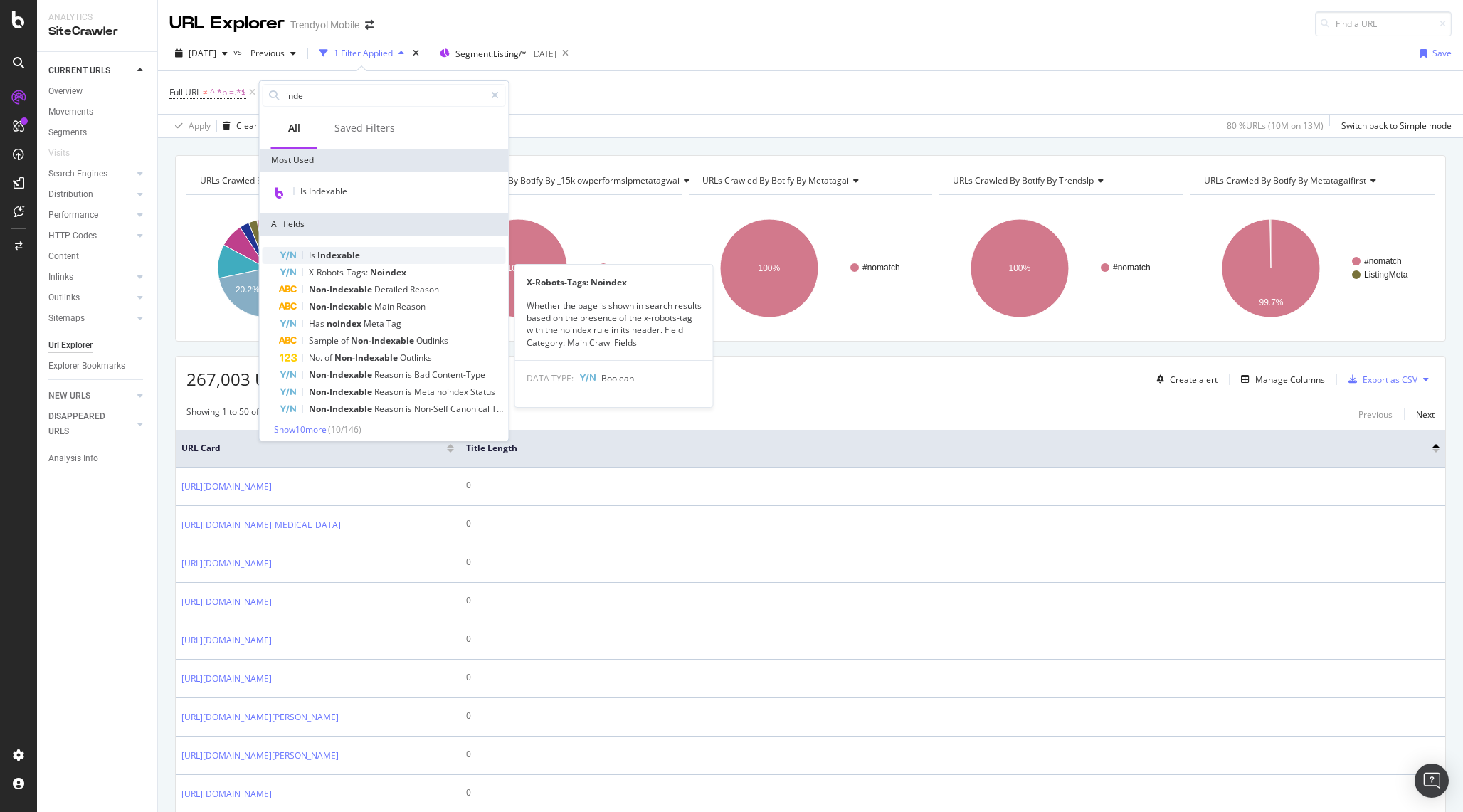
type input "inde"
click at [353, 259] on span "Indexable" at bounding box center [338, 255] width 42 height 12
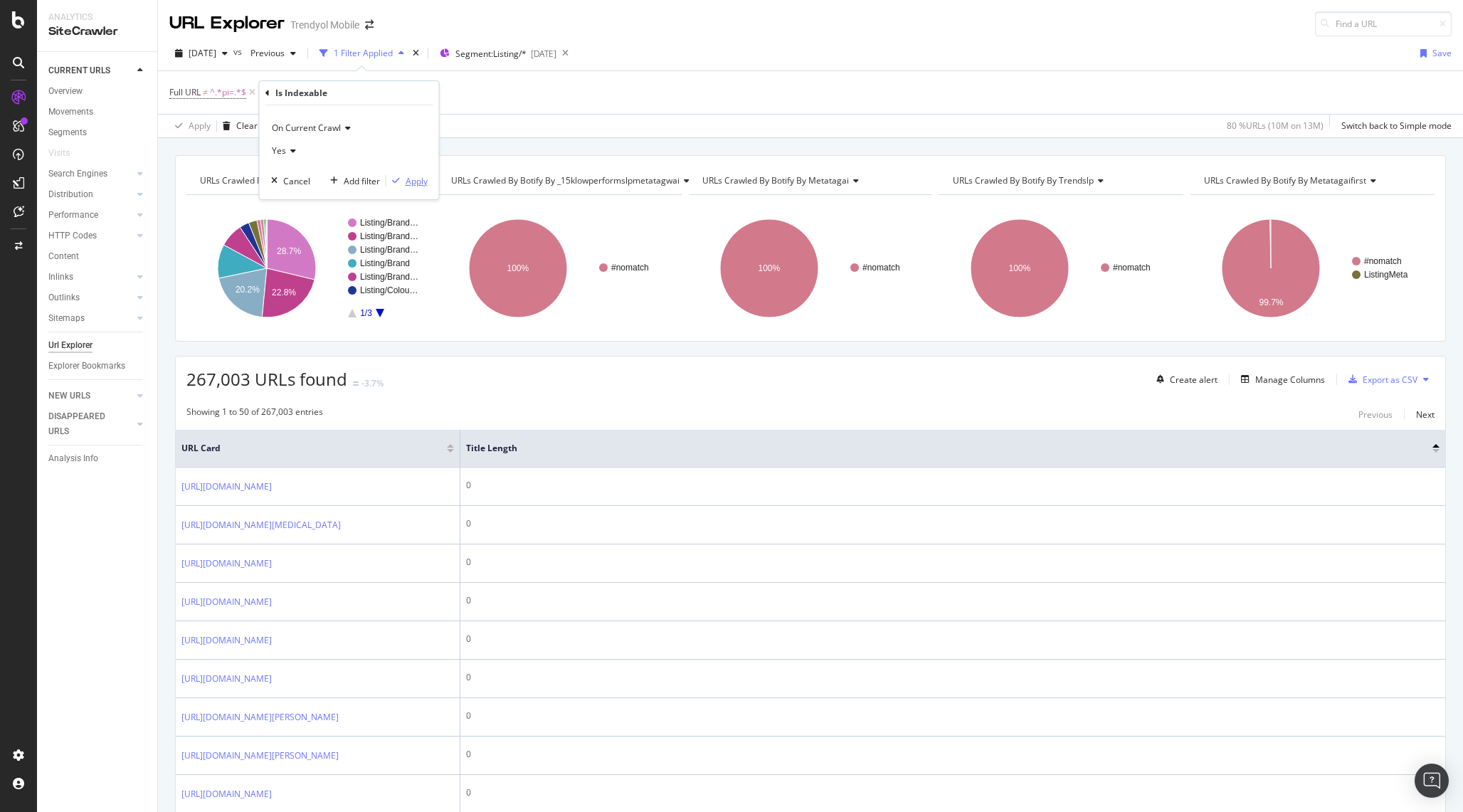
click at [398, 182] on icon "button" at bounding box center [396, 181] width 8 height 9
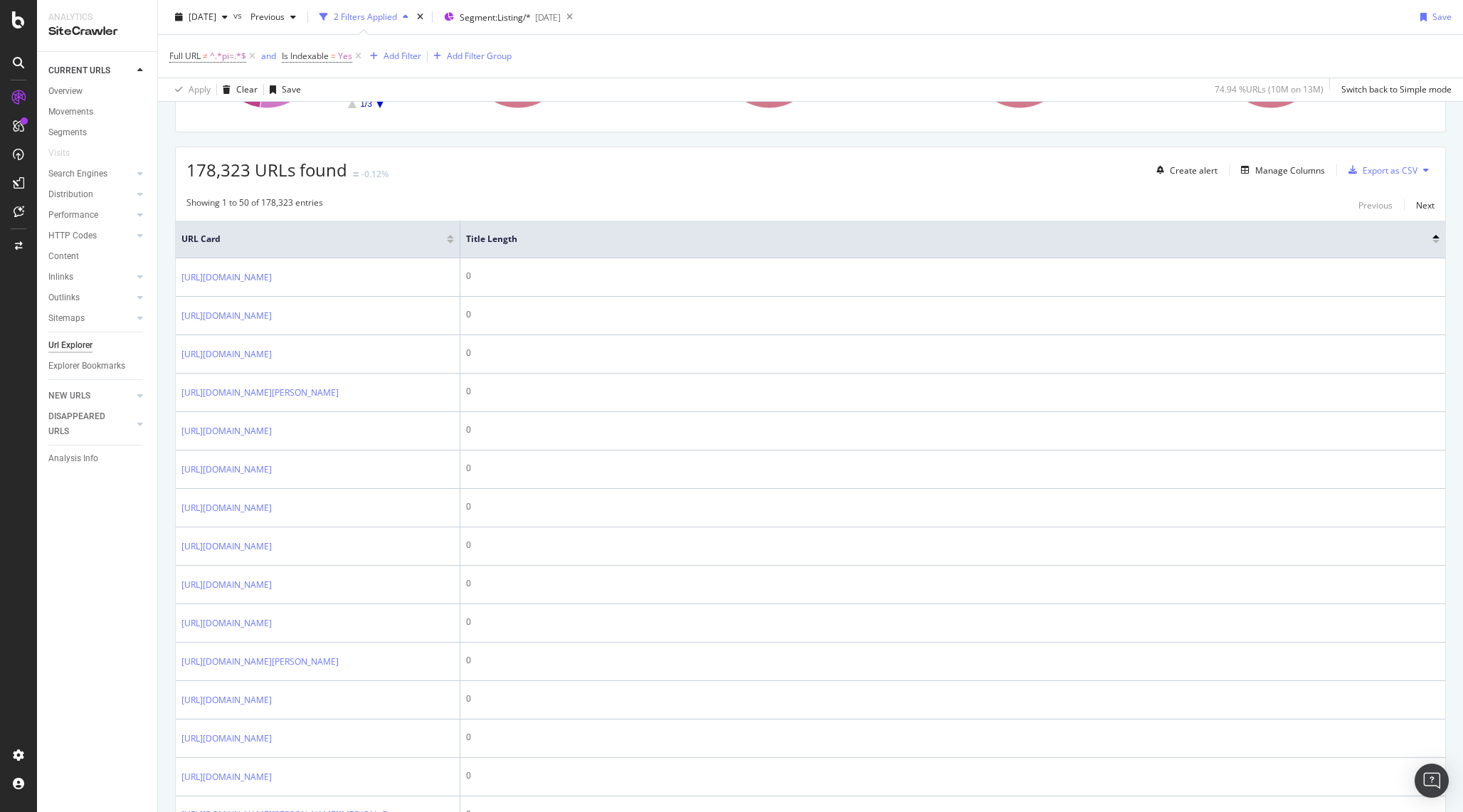
scroll to position [227, 0]
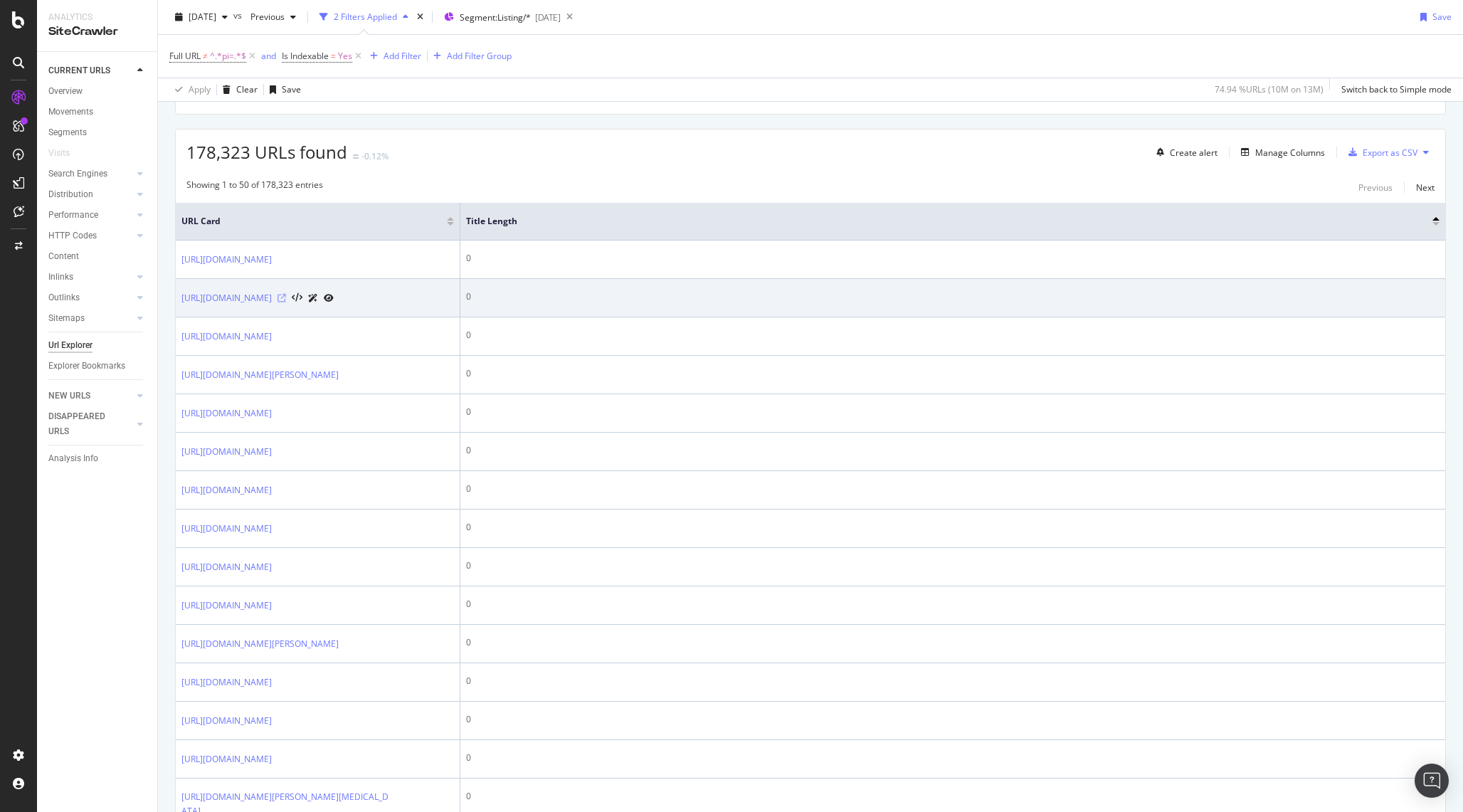
click at [286, 303] on icon at bounding box center [282, 298] width 9 height 9
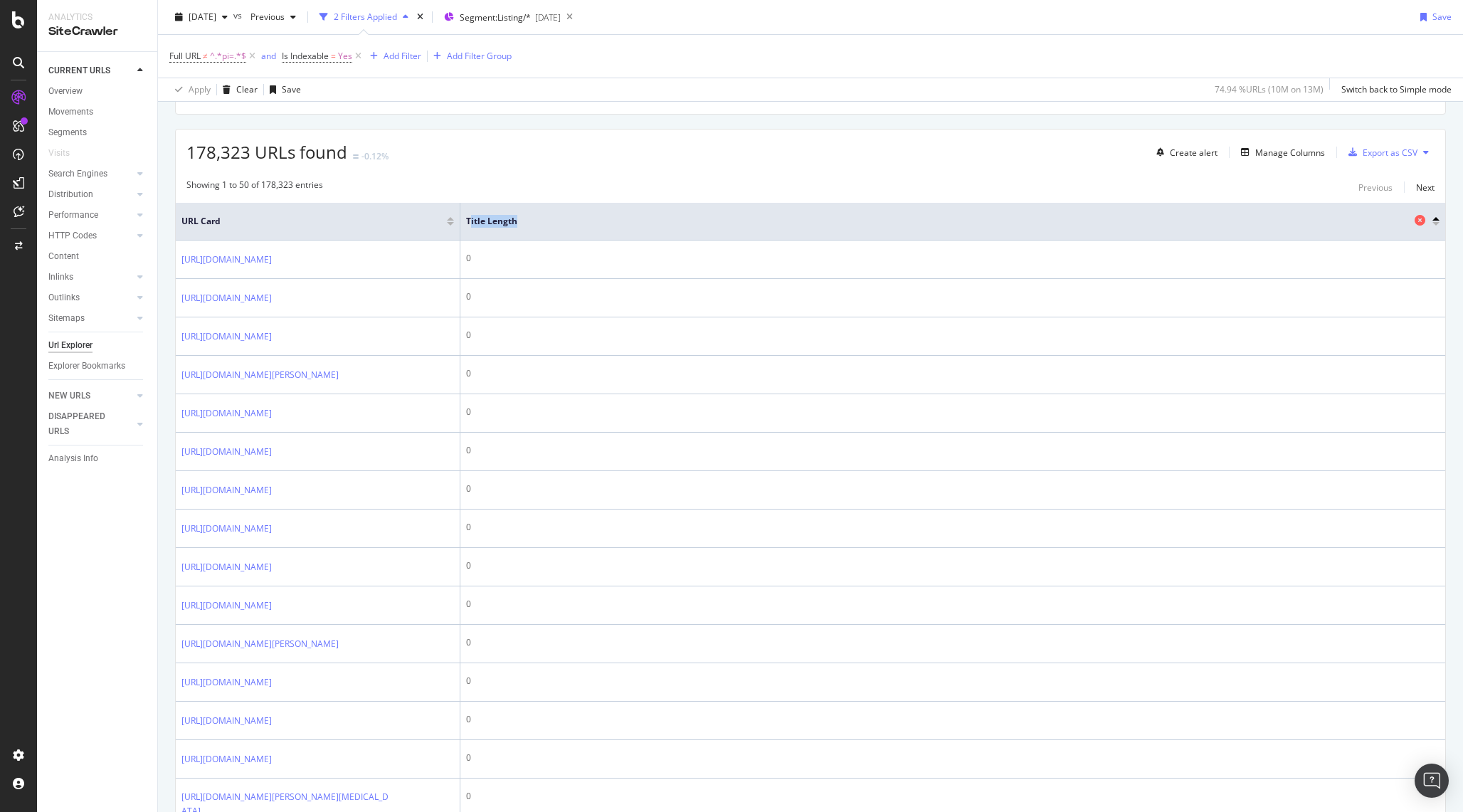
drag, startPoint x: 521, startPoint y: 222, endPoint x: 468, endPoint y: 223, distance: 53.0
click at [468, 223] on span "Title Length" at bounding box center [938, 221] width 945 height 13
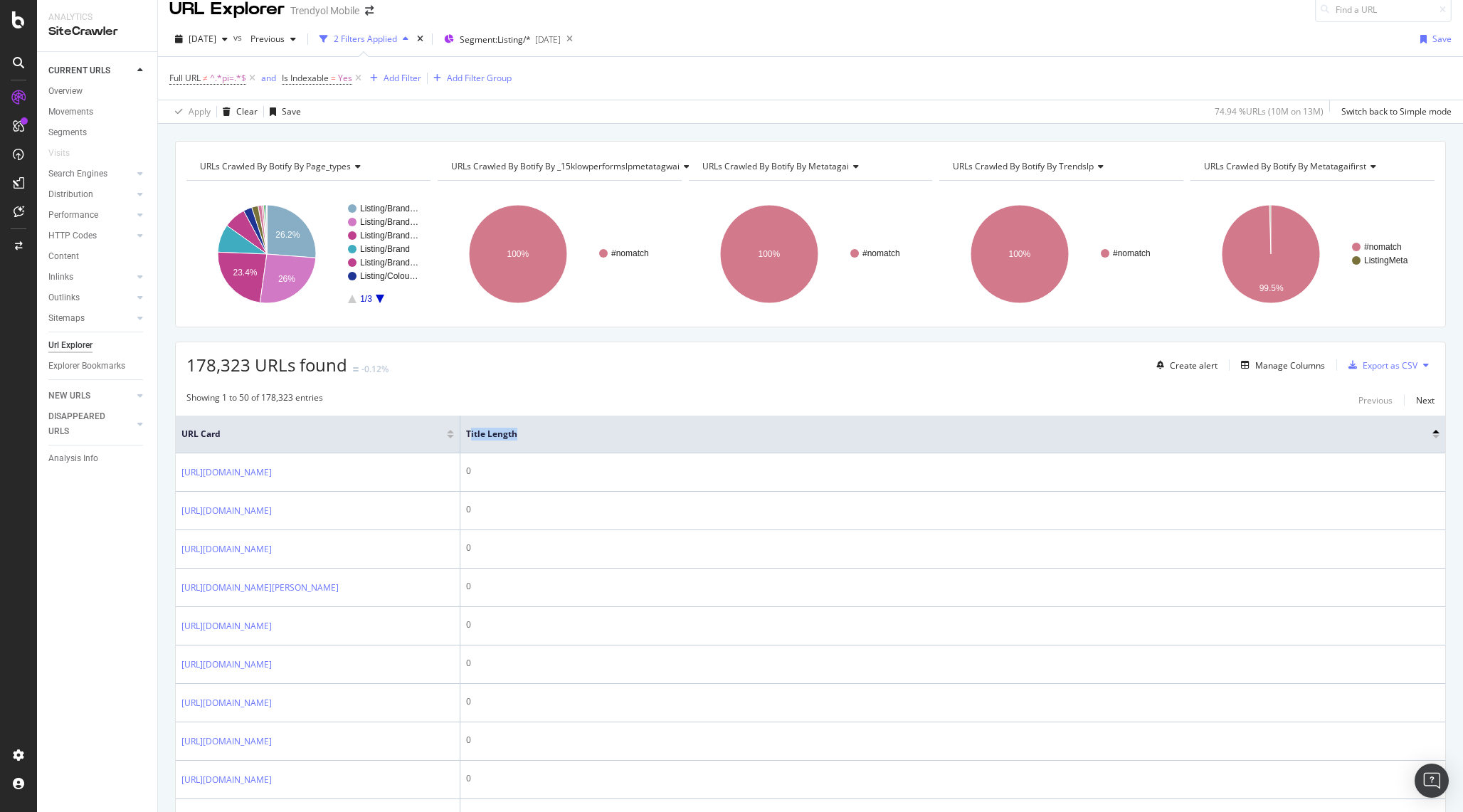
scroll to position [0, 0]
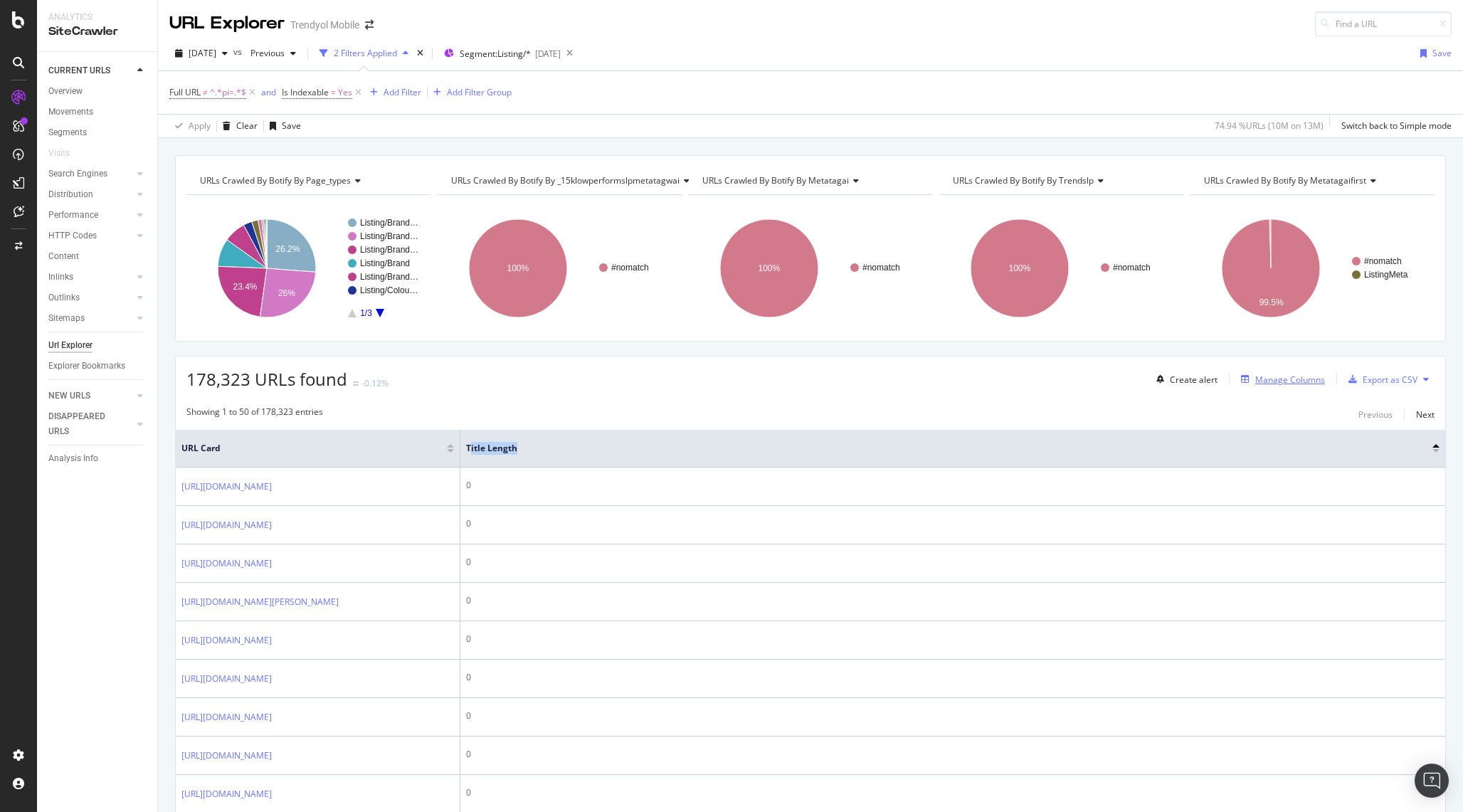
click at [1278, 376] on div "Manage Columns" at bounding box center [1290, 379] width 70 height 12
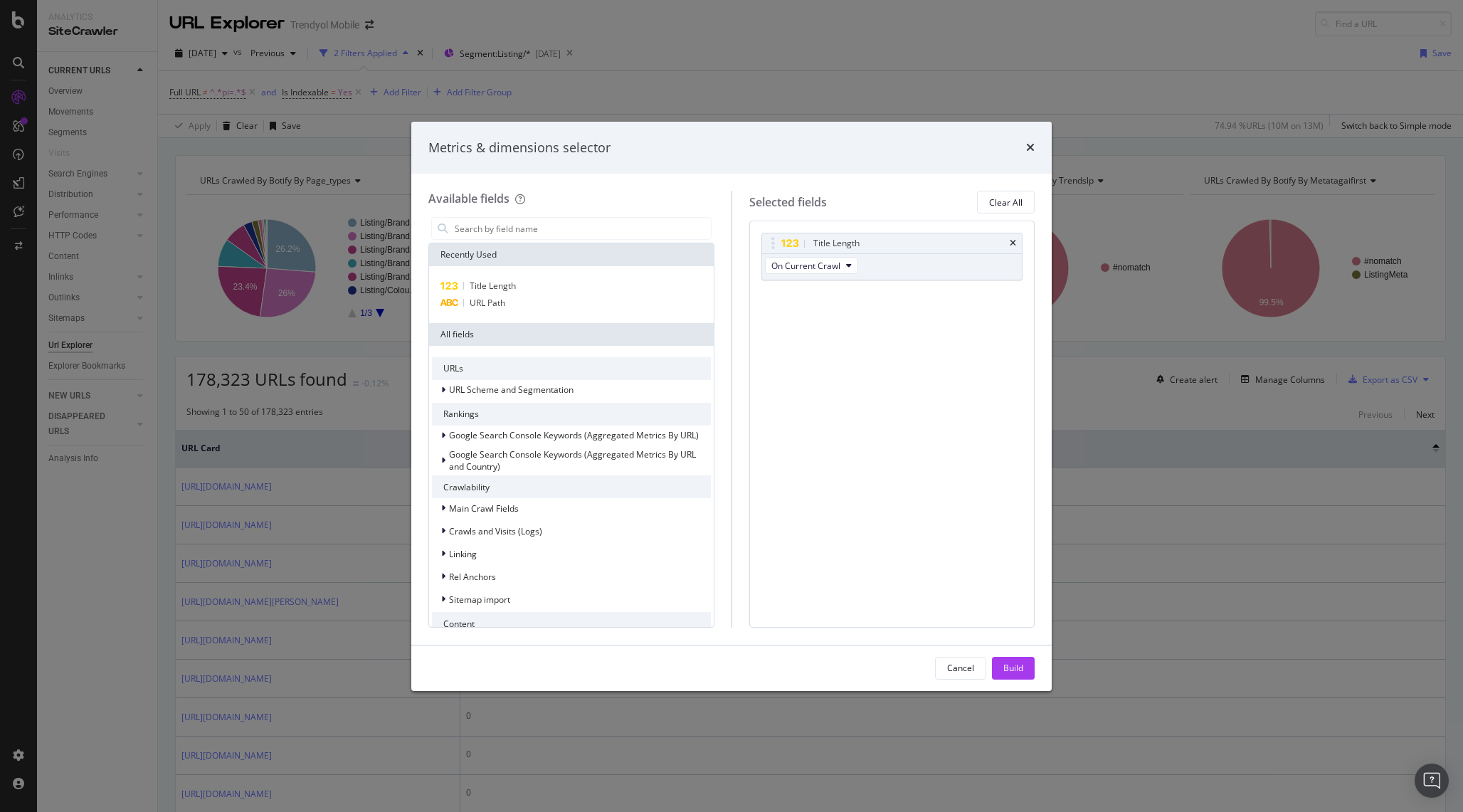
click at [255, 542] on div "Metrics & dimensions selector Available fields Recently Used Title Length URL P…" at bounding box center [732, 406] width 1463 height 812
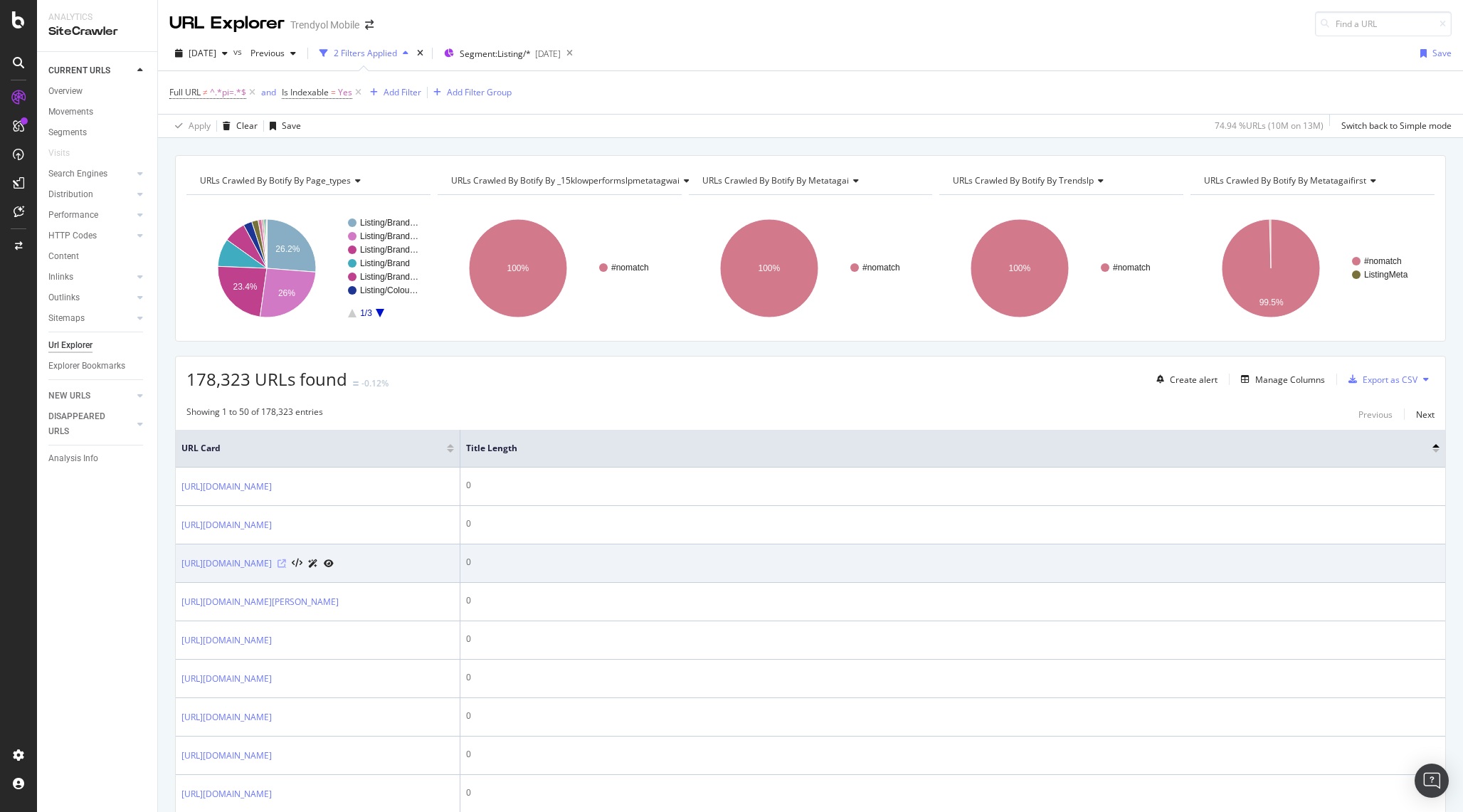
click at [286, 568] on icon at bounding box center [282, 563] width 9 height 9
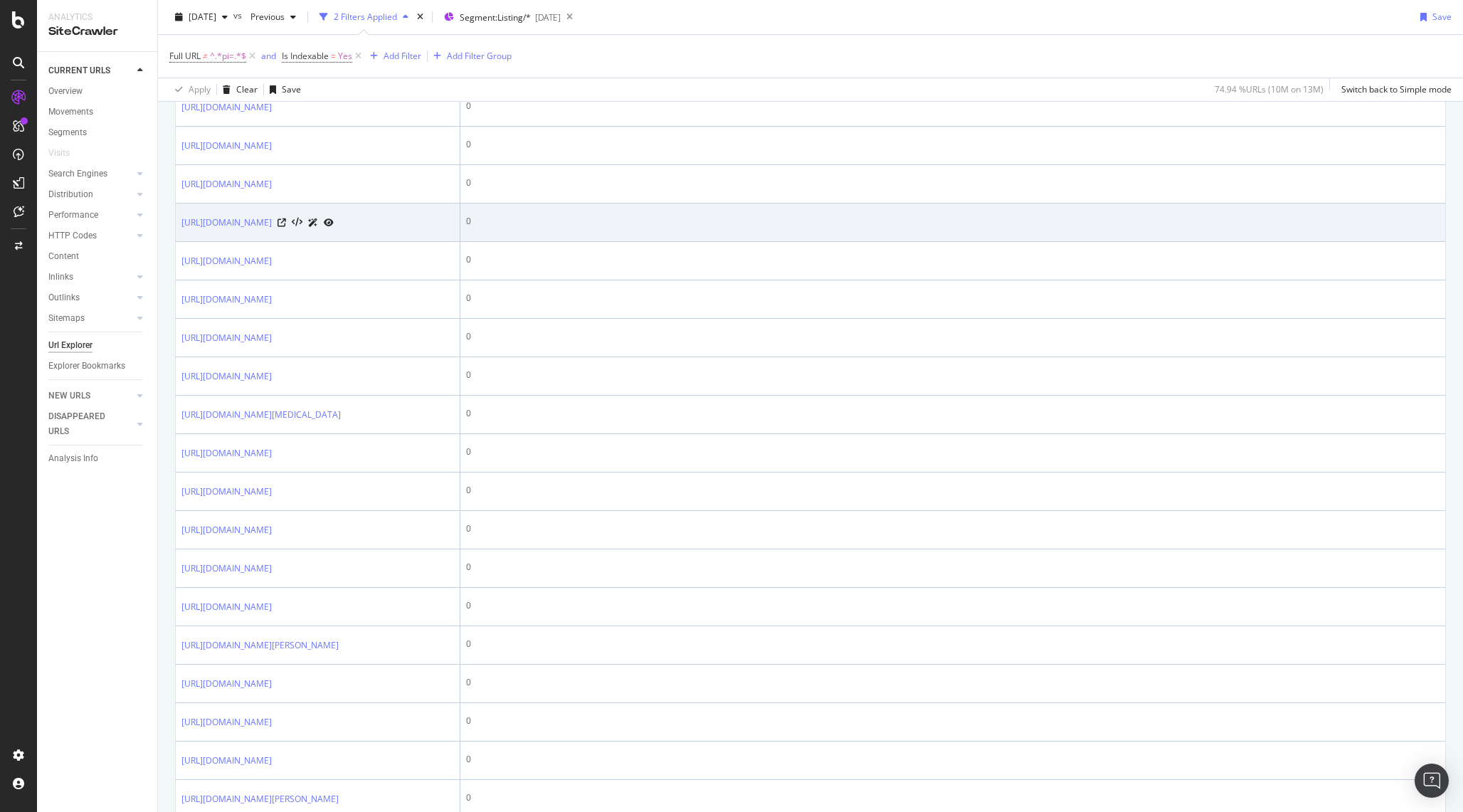
scroll to position [1285, 0]
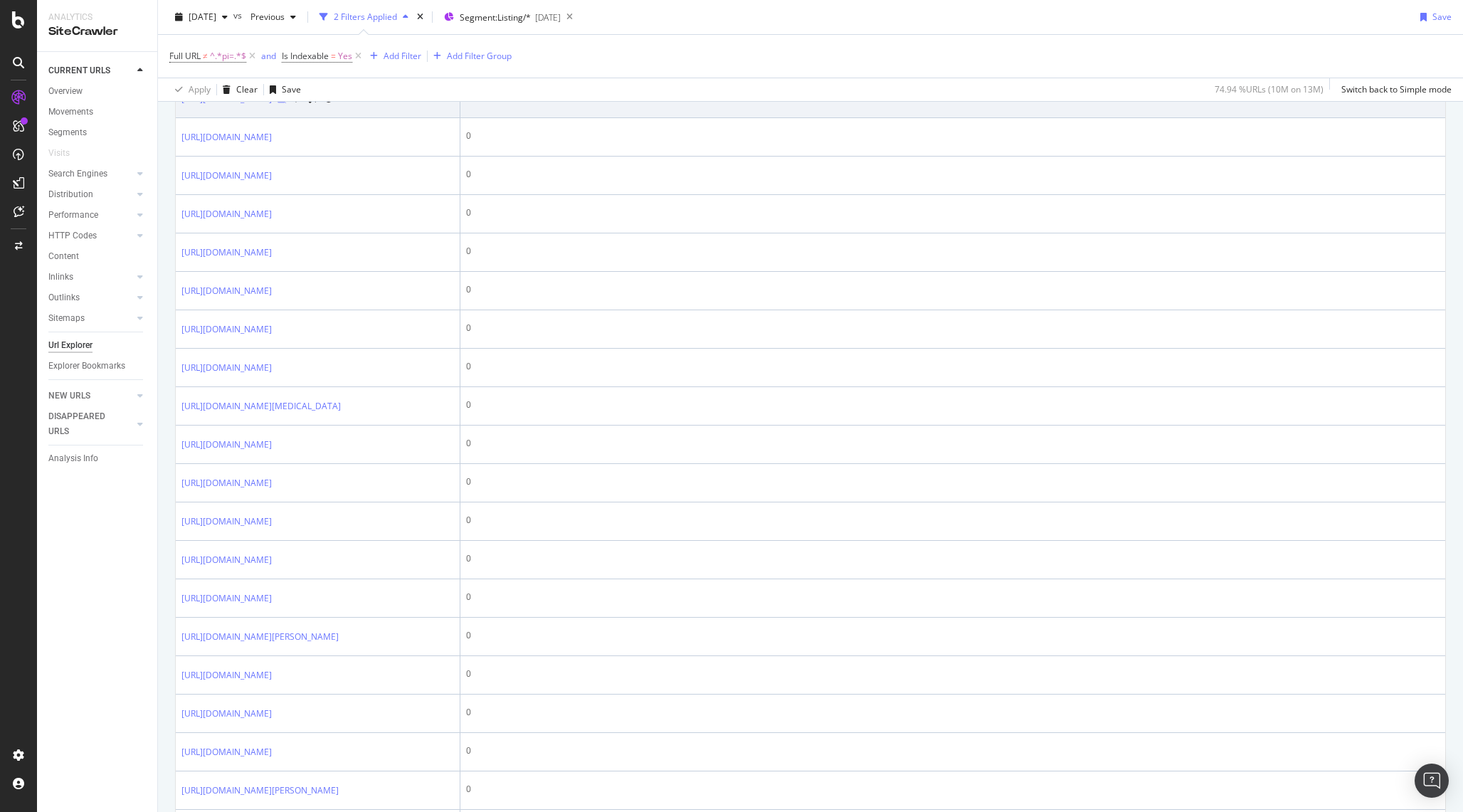
click at [286, 103] on icon at bounding box center [282, 99] width 9 height 9
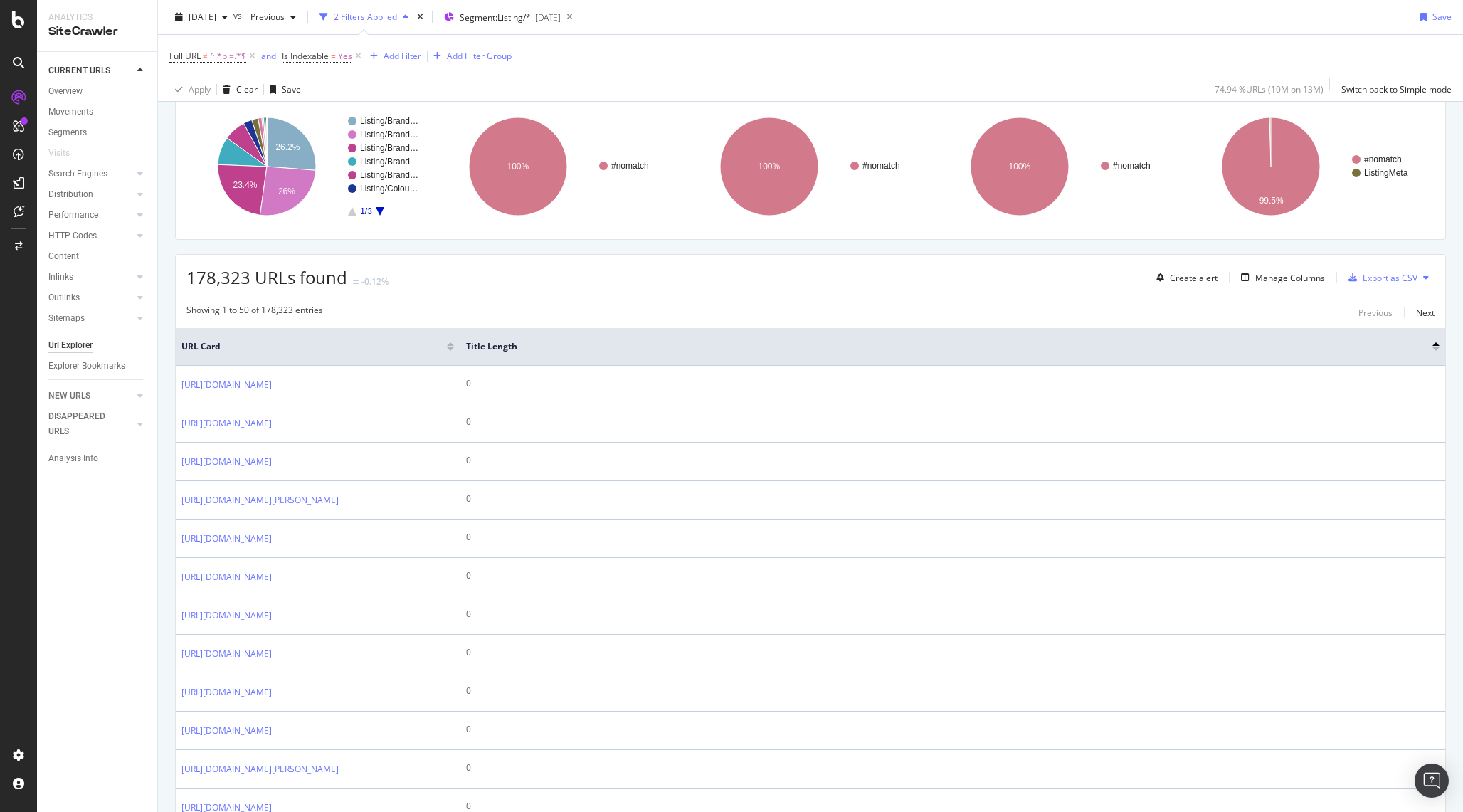
scroll to position [96, 0]
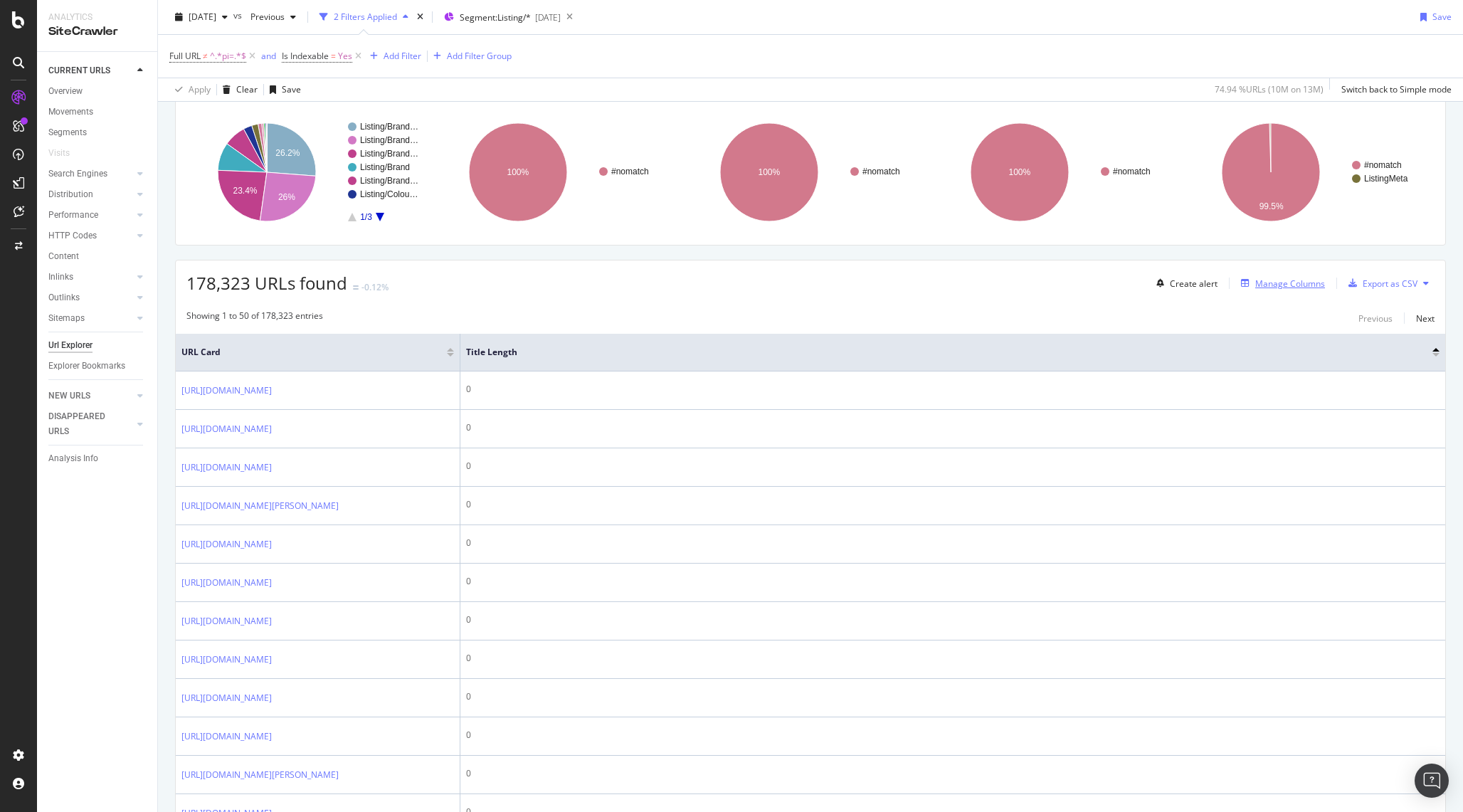
click at [1268, 290] on div "Manage Columns" at bounding box center [1280, 283] width 90 height 16
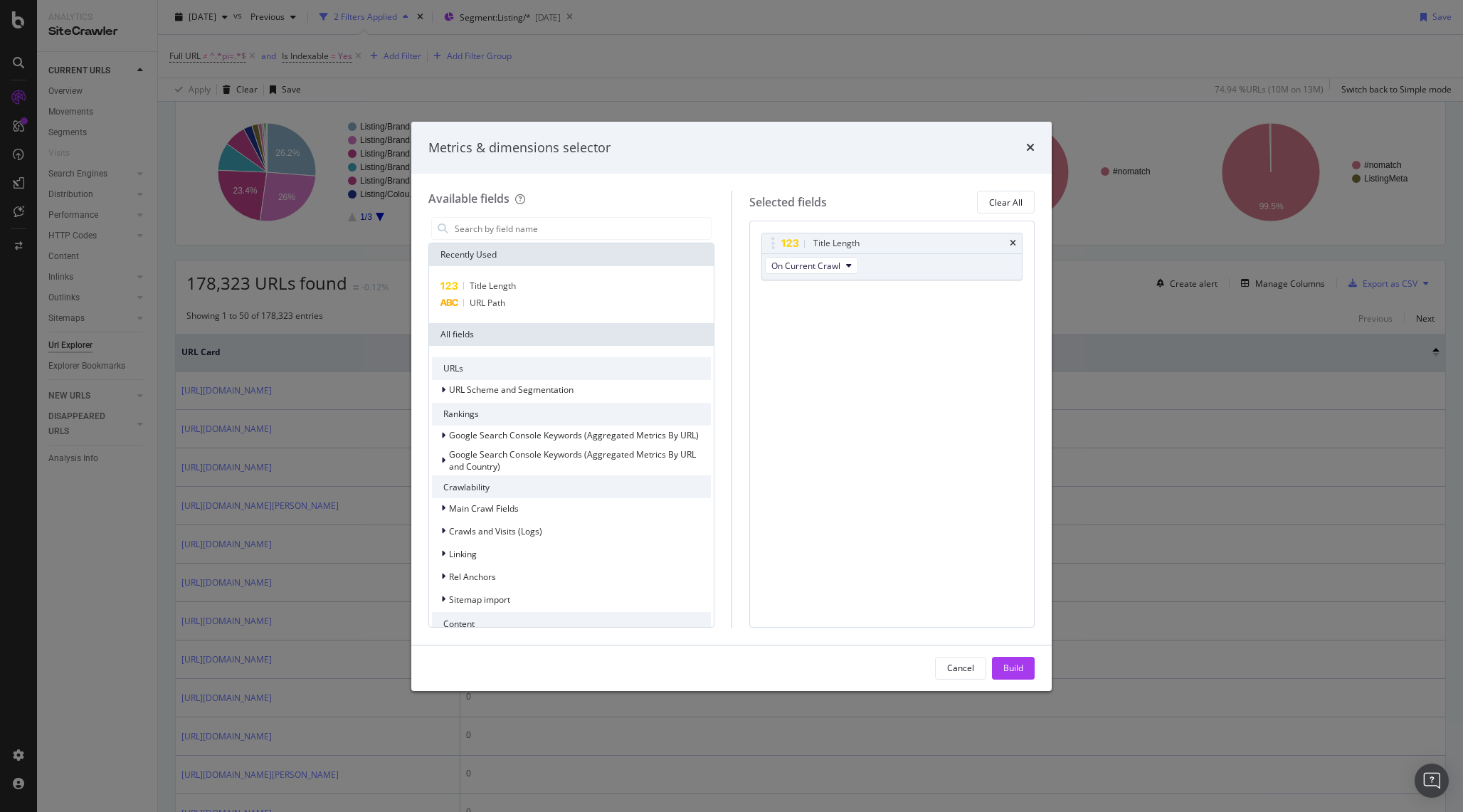
click at [1035, 146] on div "Metrics & dimensions selector" at bounding box center [731, 147] width 640 height 52
click at [1030, 142] on icon "times" at bounding box center [1030, 147] width 9 height 11
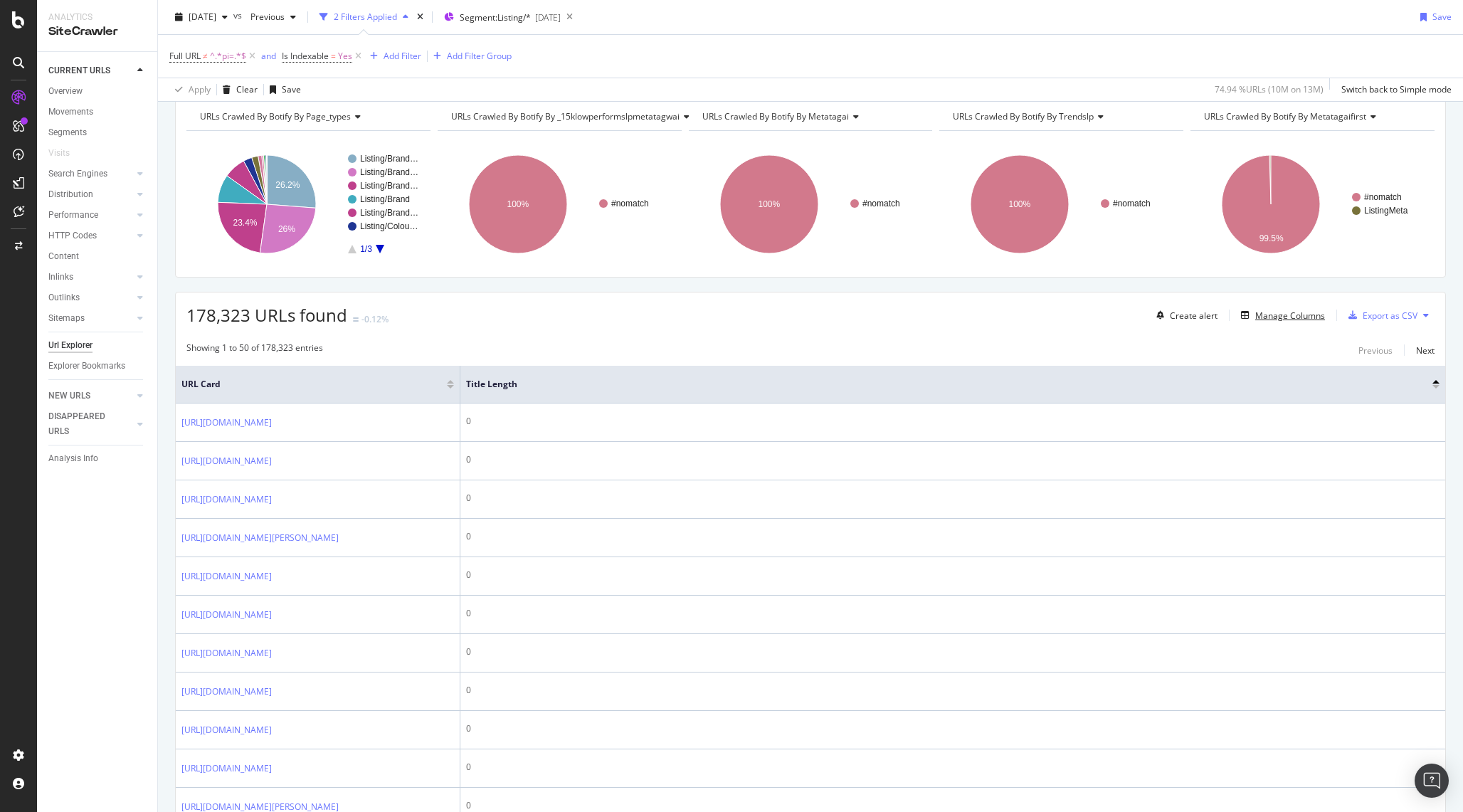
scroll to position [1, 0]
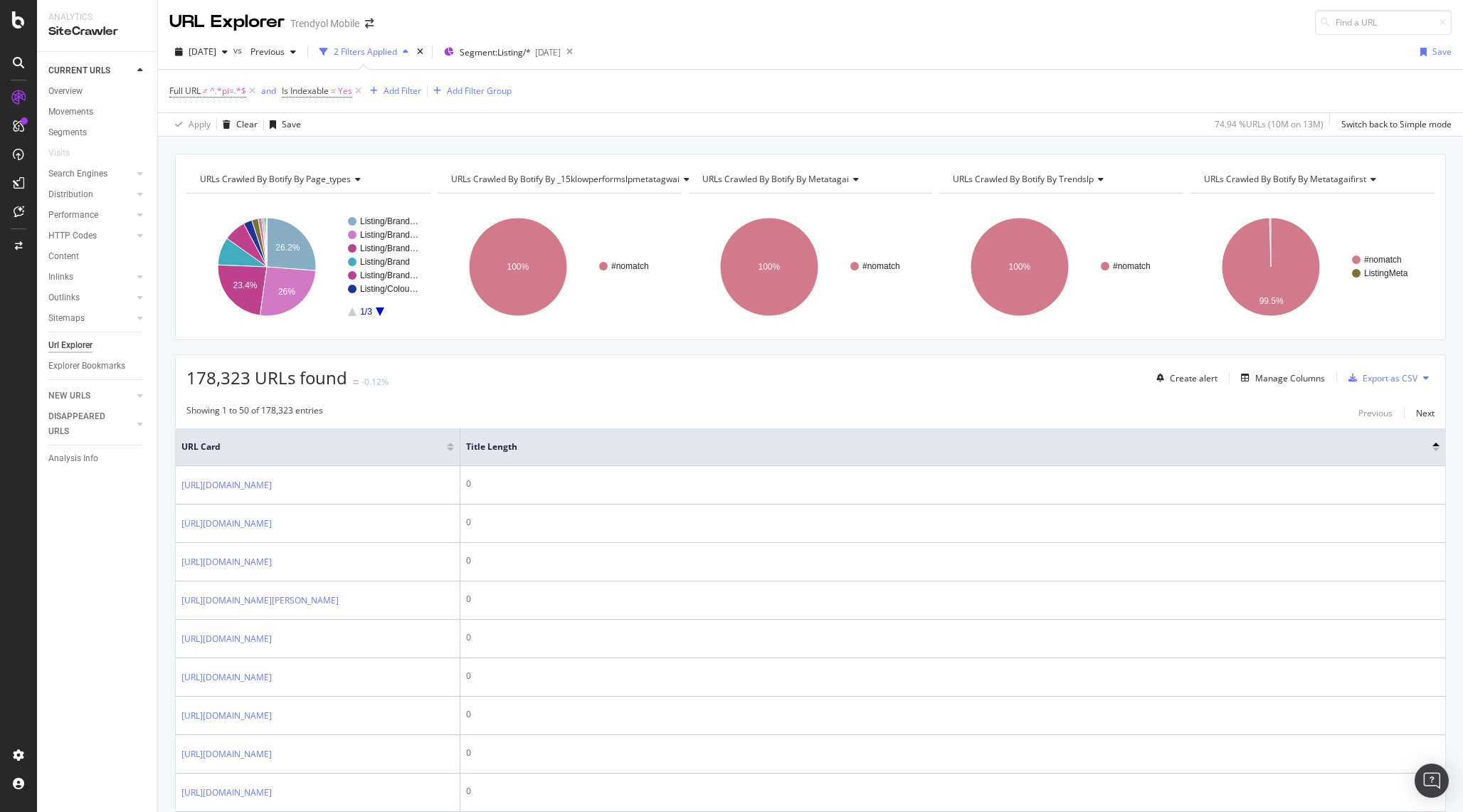
click at [400, 81] on div "Full URL ≠ ^.*pi=.*$ and Is Indexable = Yes Add Filter Add Filter Group" at bounding box center [341, 91] width 342 height 20
click at [400, 83] on div "Add Filter" at bounding box center [392, 91] width 57 height 16
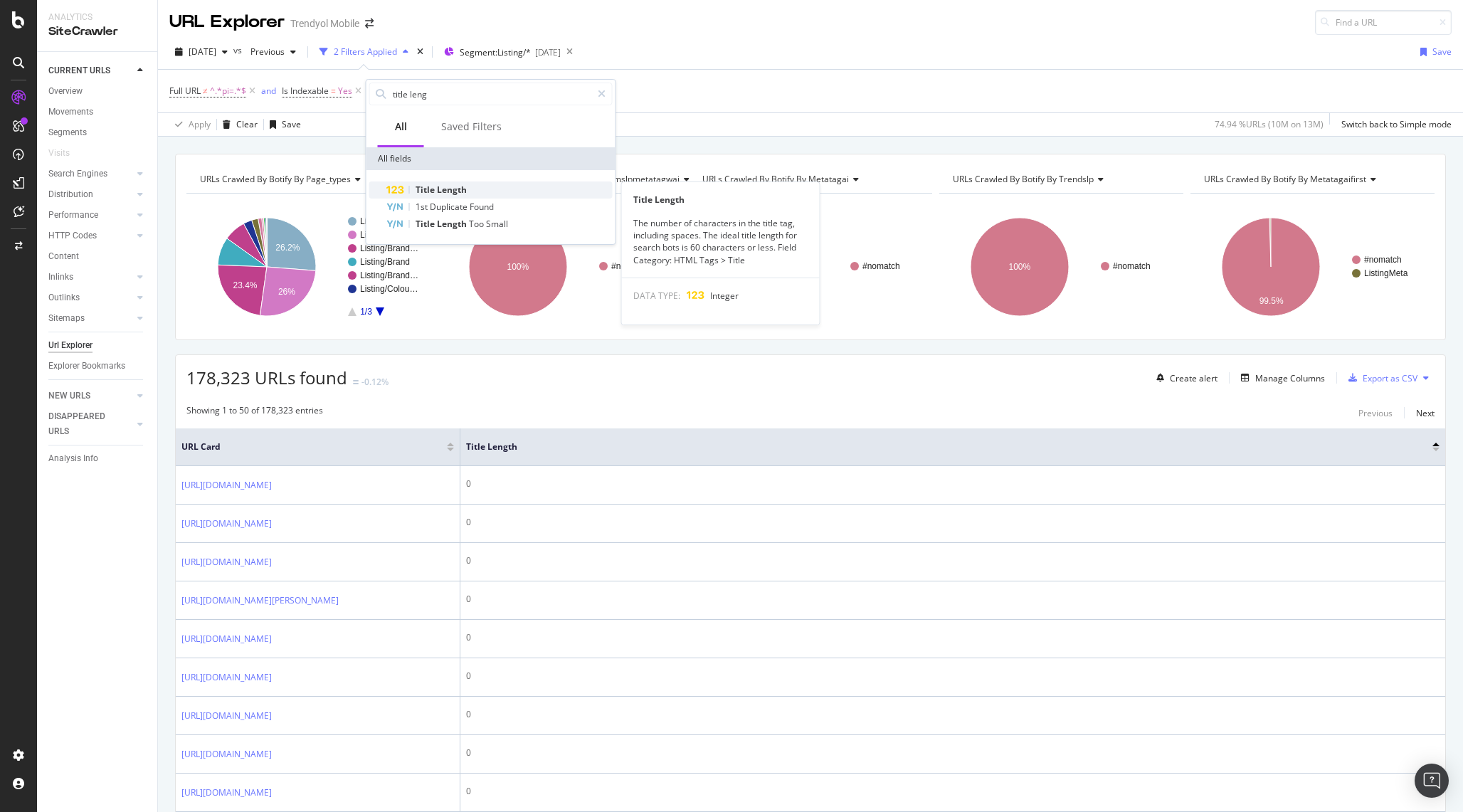
type input "title leng"
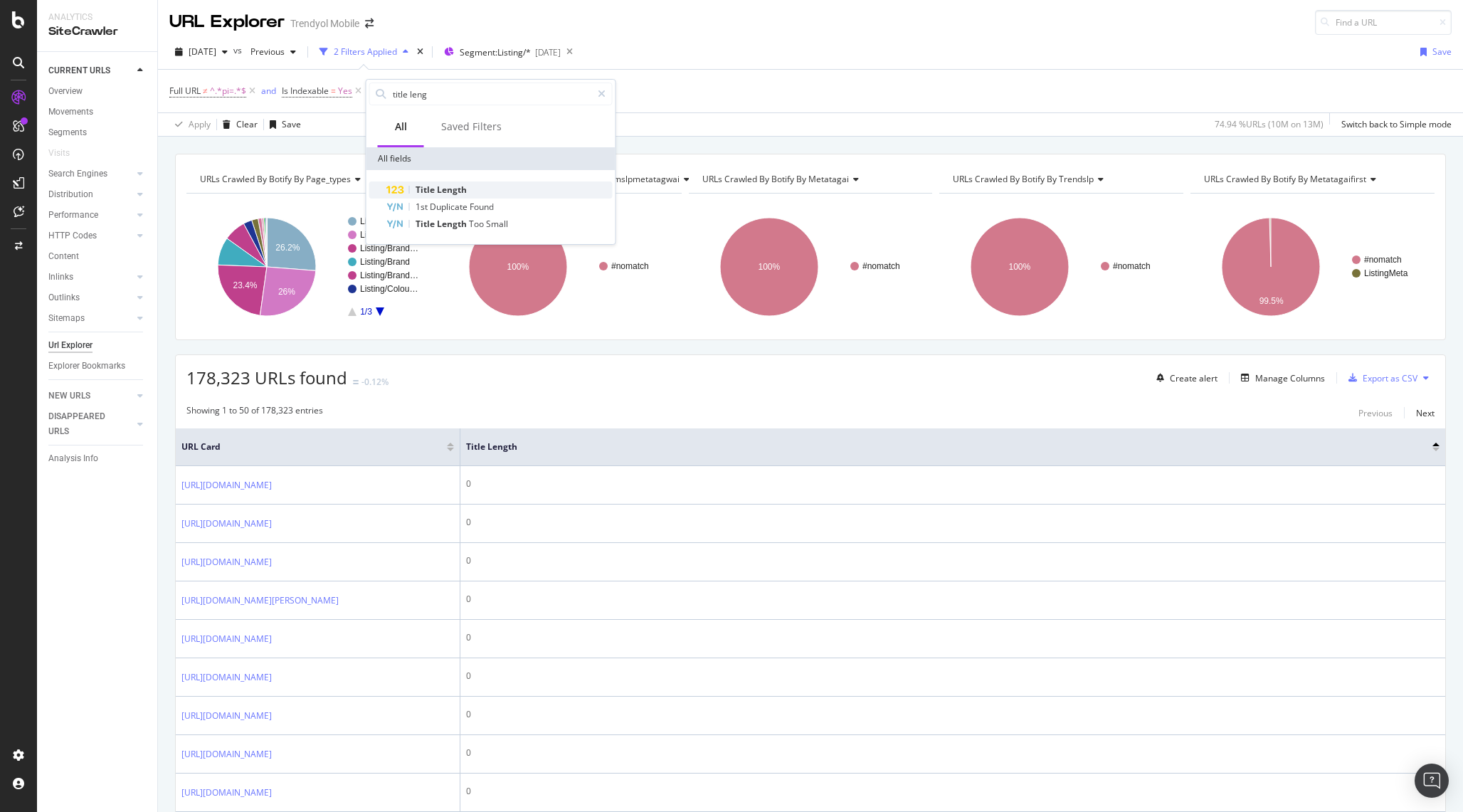
click at [544, 195] on div "Title Length" at bounding box center [499, 190] width 226 height 17
click at [471, 183] on input "number" at bounding box center [456, 175] width 157 height 23
type input "0"
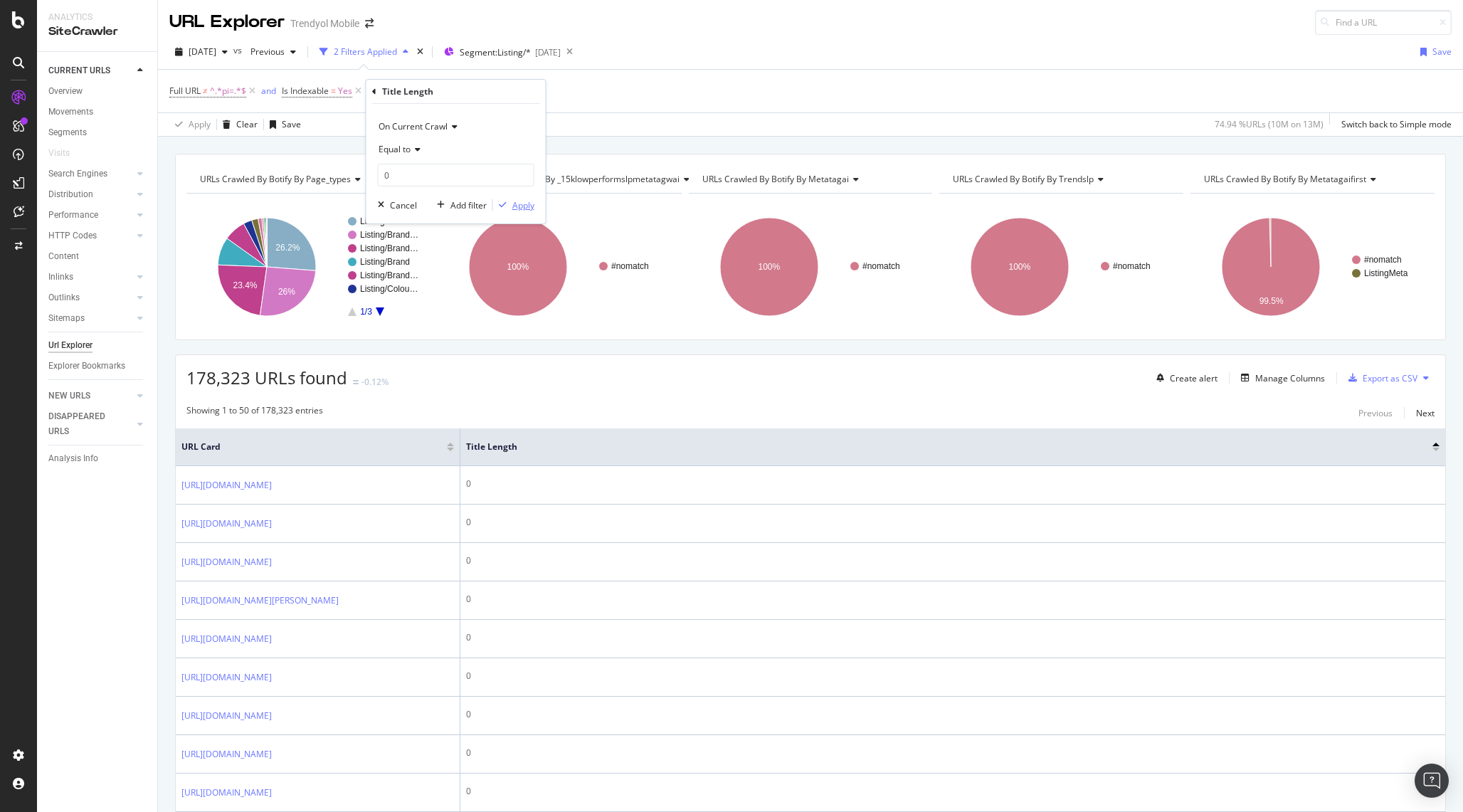
click at [526, 203] on div "Apply" at bounding box center [523, 205] width 22 height 12
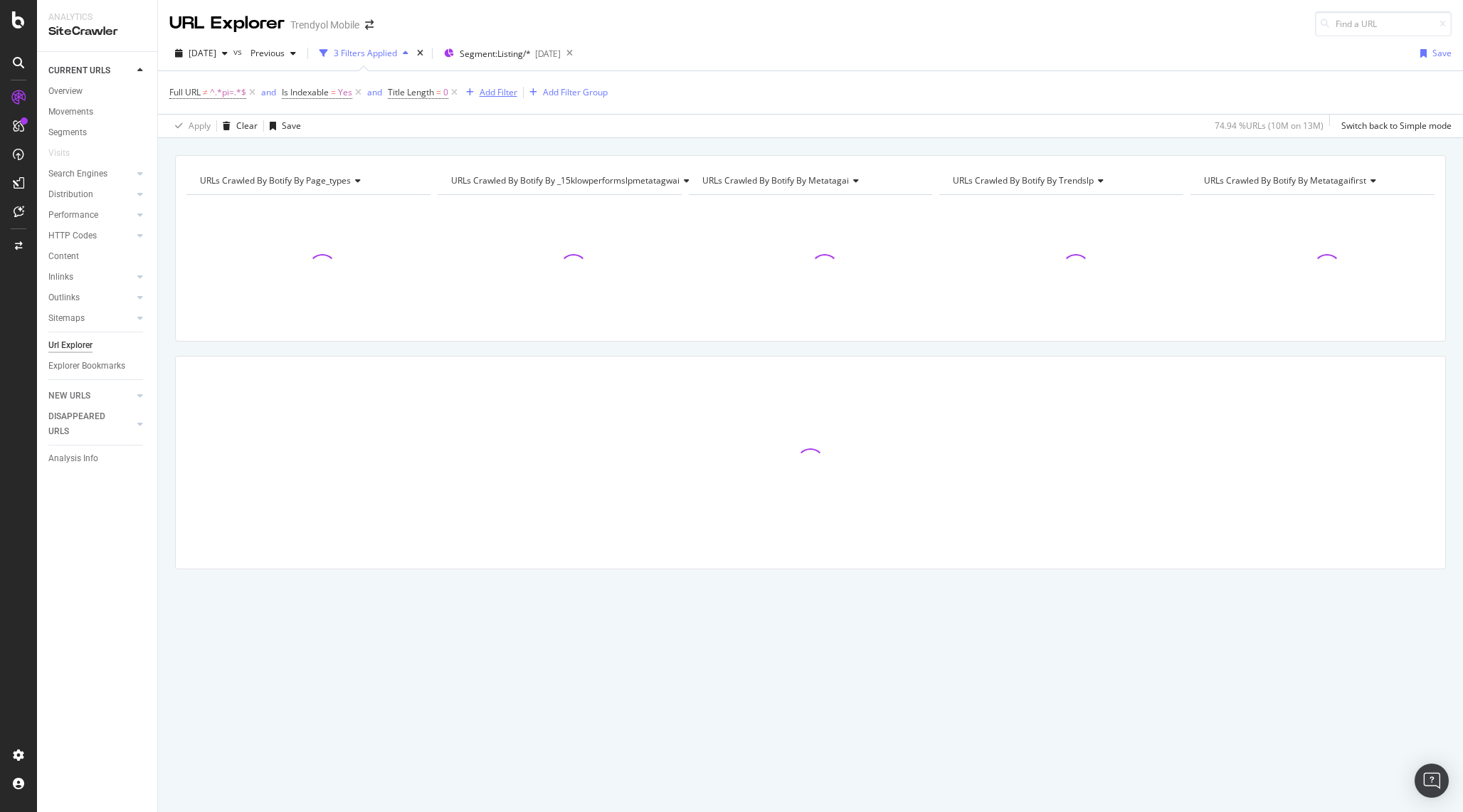
click at [486, 96] on div "Add Filter" at bounding box center [498, 92] width 37 height 12
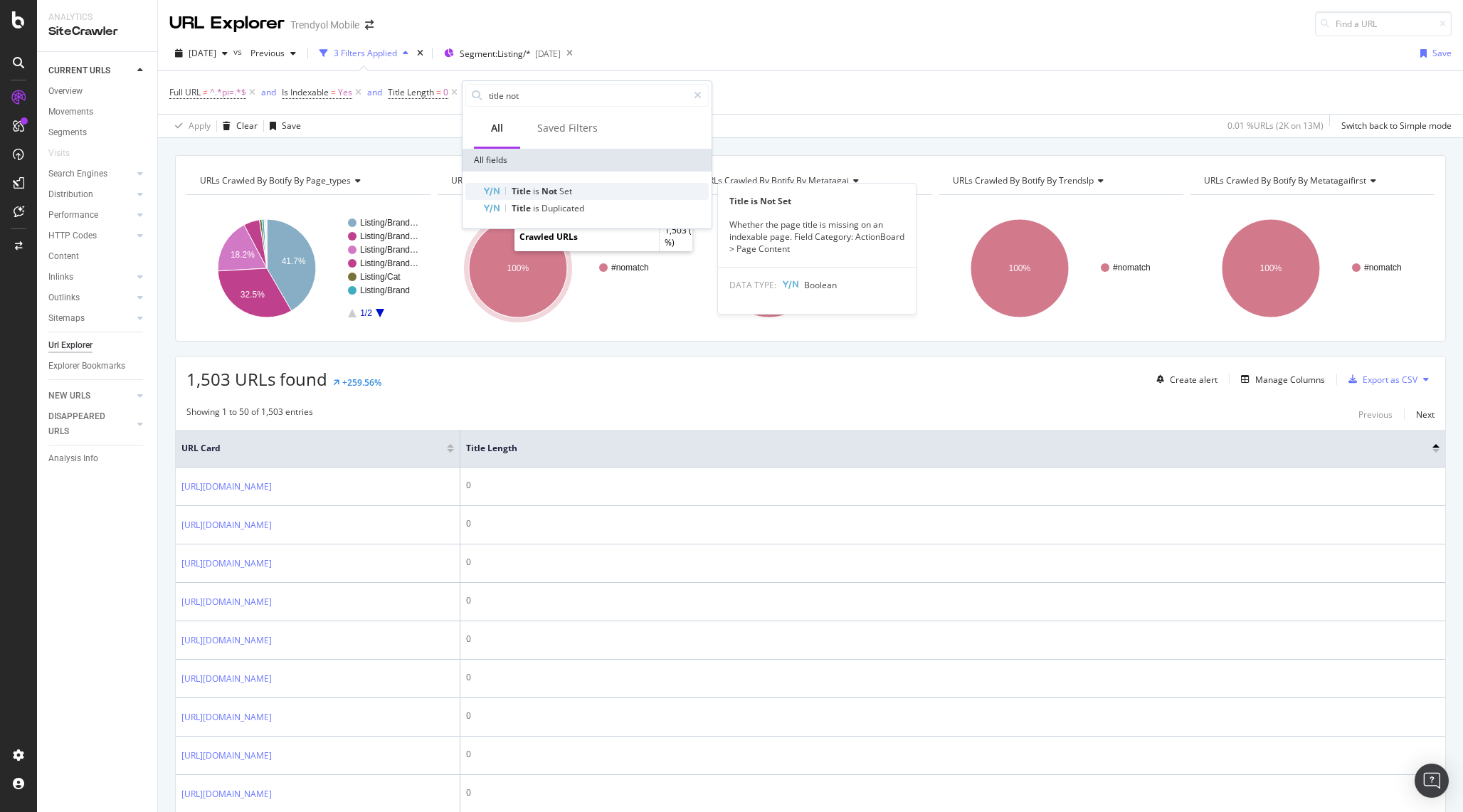
type input "title not"
click at [578, 189] on div "Title is Not Set" at bounding box center [595, 191] width 226 height 17
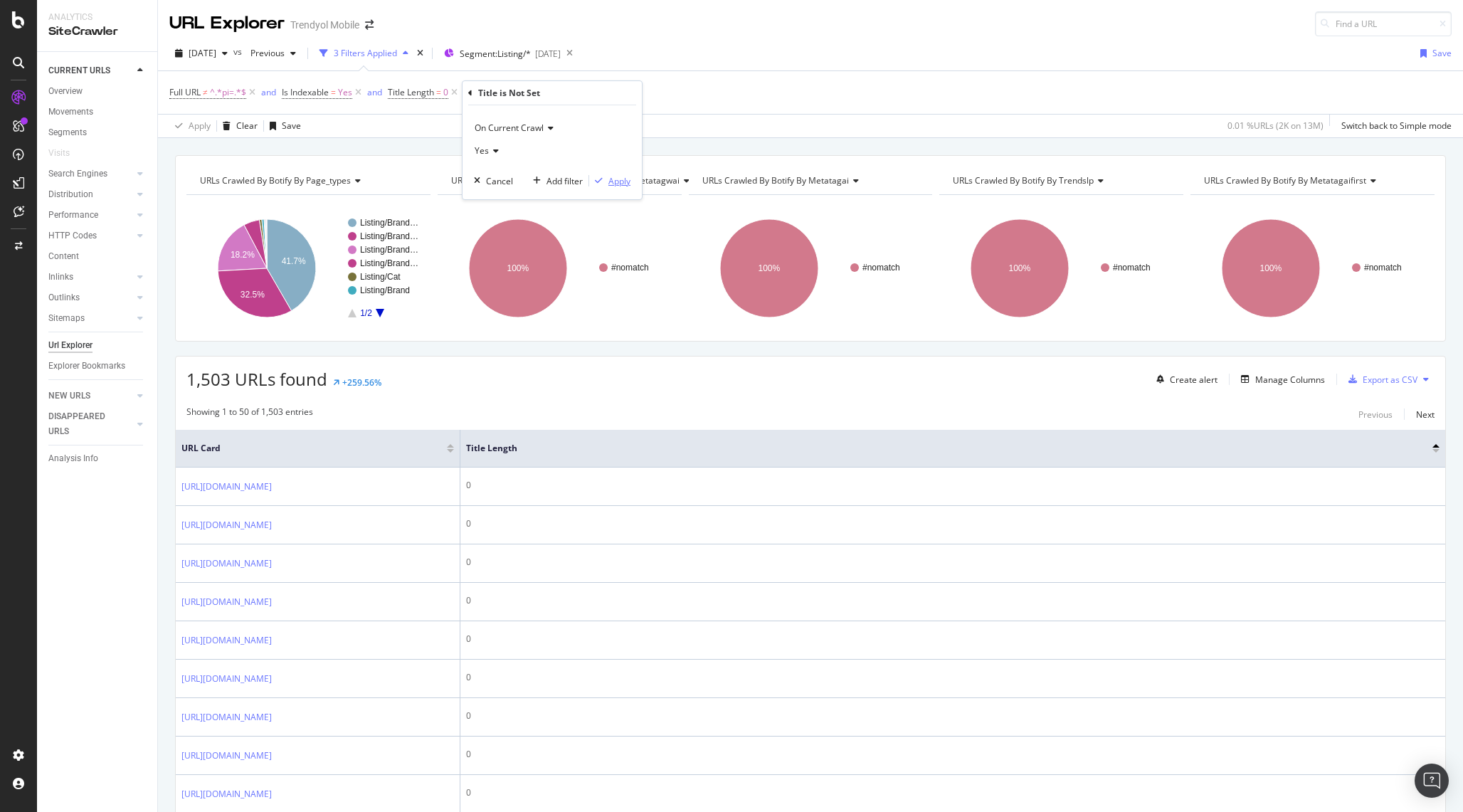
click at [603, 177] on div "button" at bounding box center [599, 181] width 19 height 9
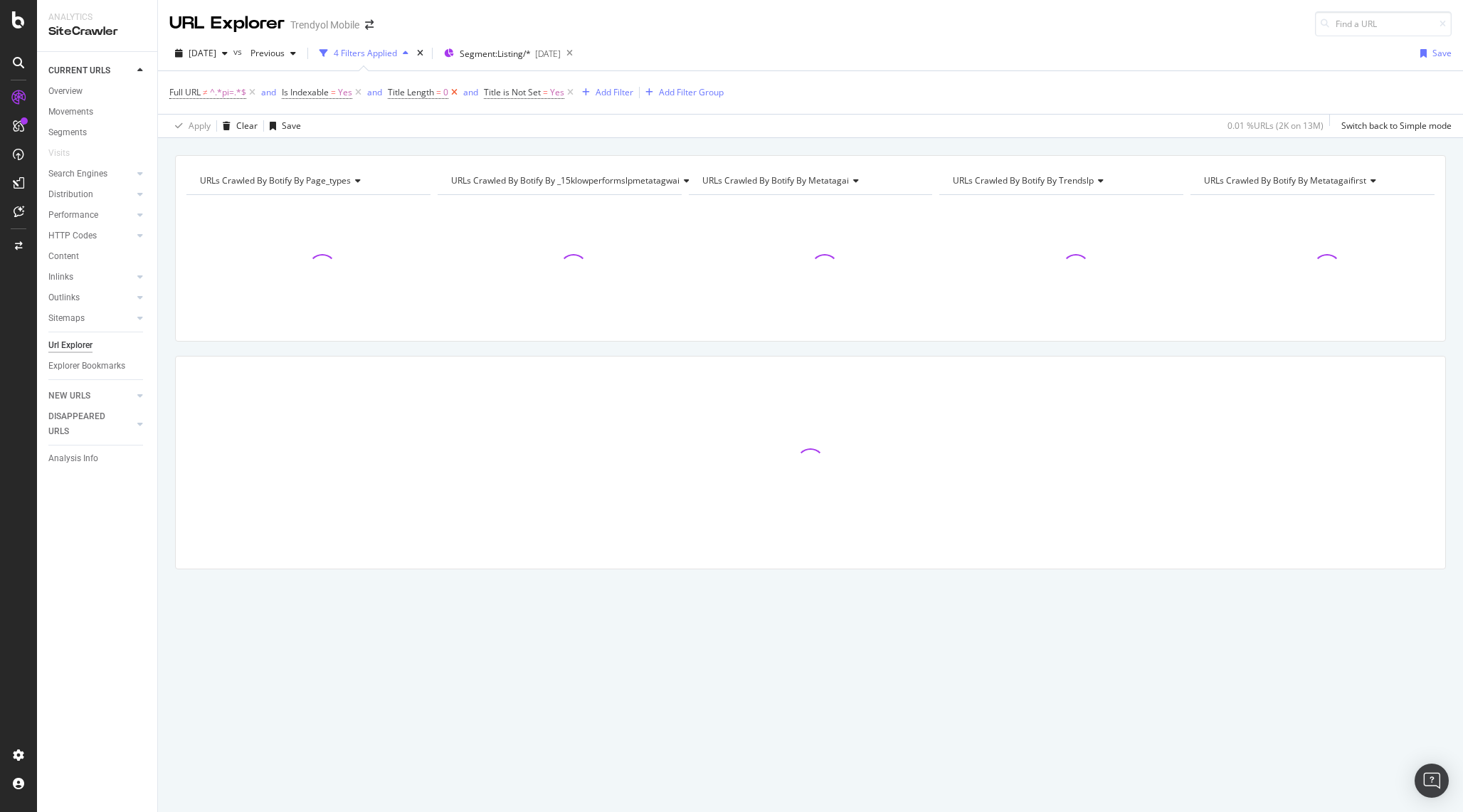
click at [455, 89] on icon at bounding box center [454, 93] width 12 height 14
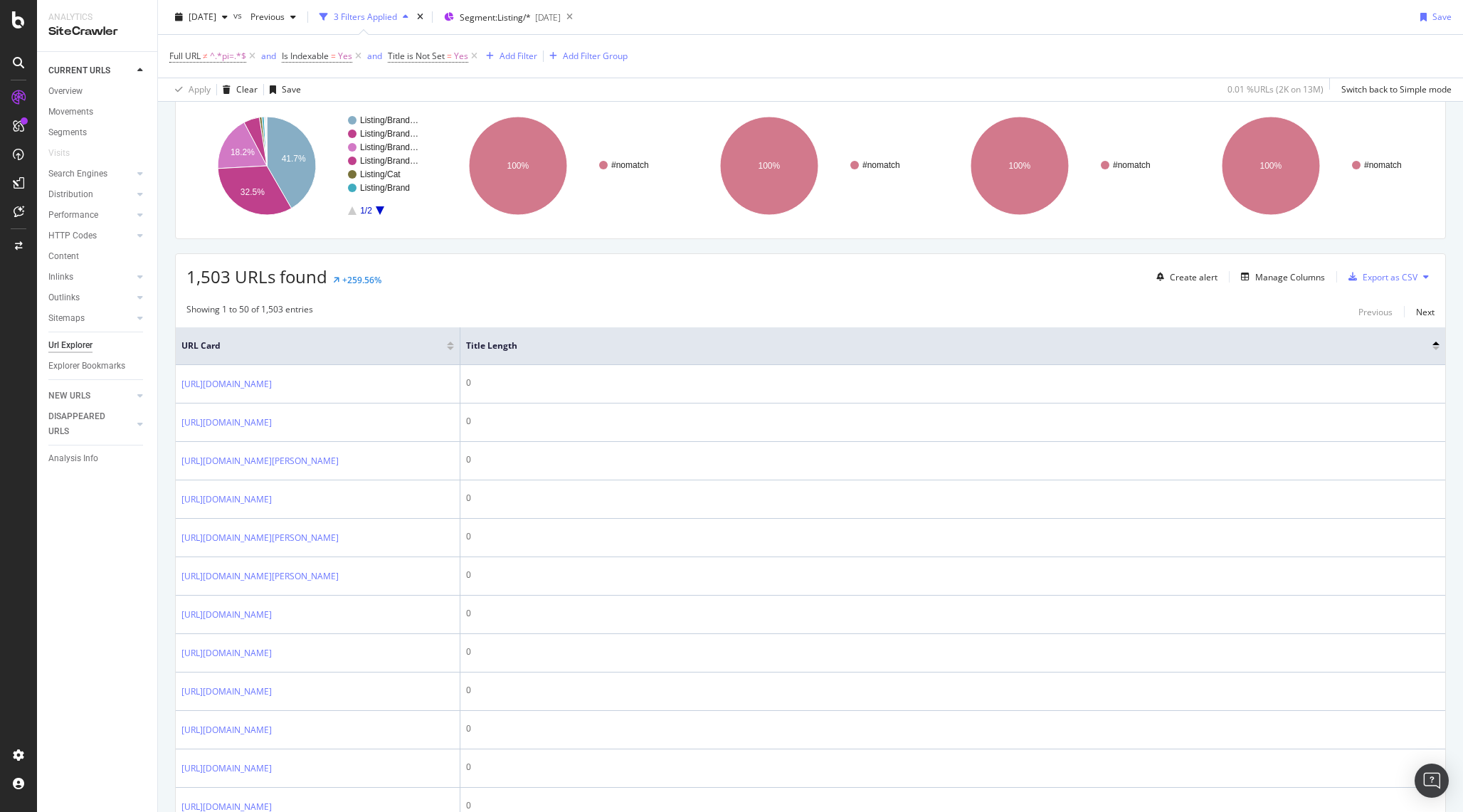
scroll to position [54, 0]
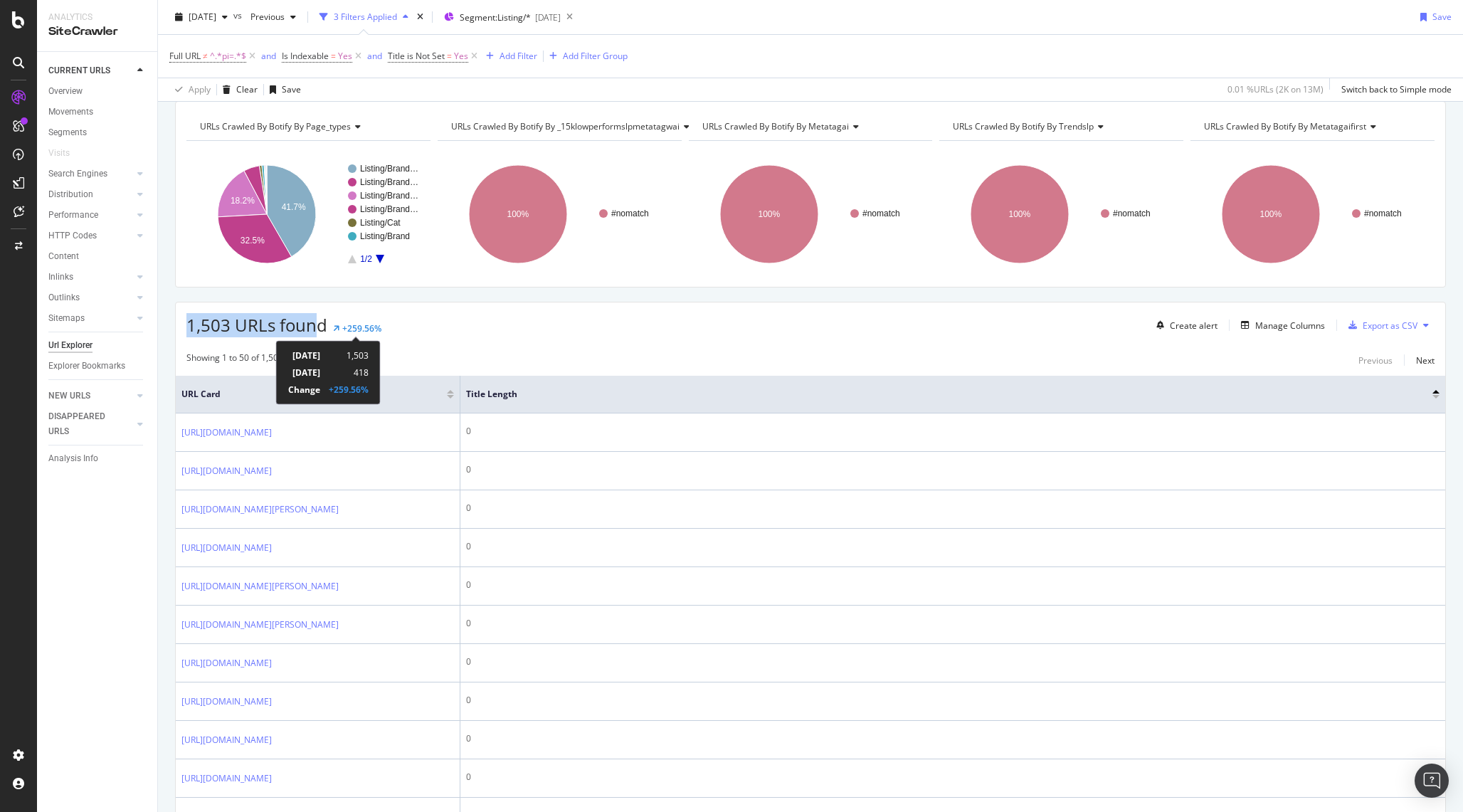
drag, startPoint x: 228, startPoint y: 327, endPoint x: 317, endPoint y: 332, distance: 89.1
click at [317, 332] on div "1,503 URLs found +259.56% Create alert Manage Columns Export as CSV" at bounding box center [811, 320] width 1269 height 35
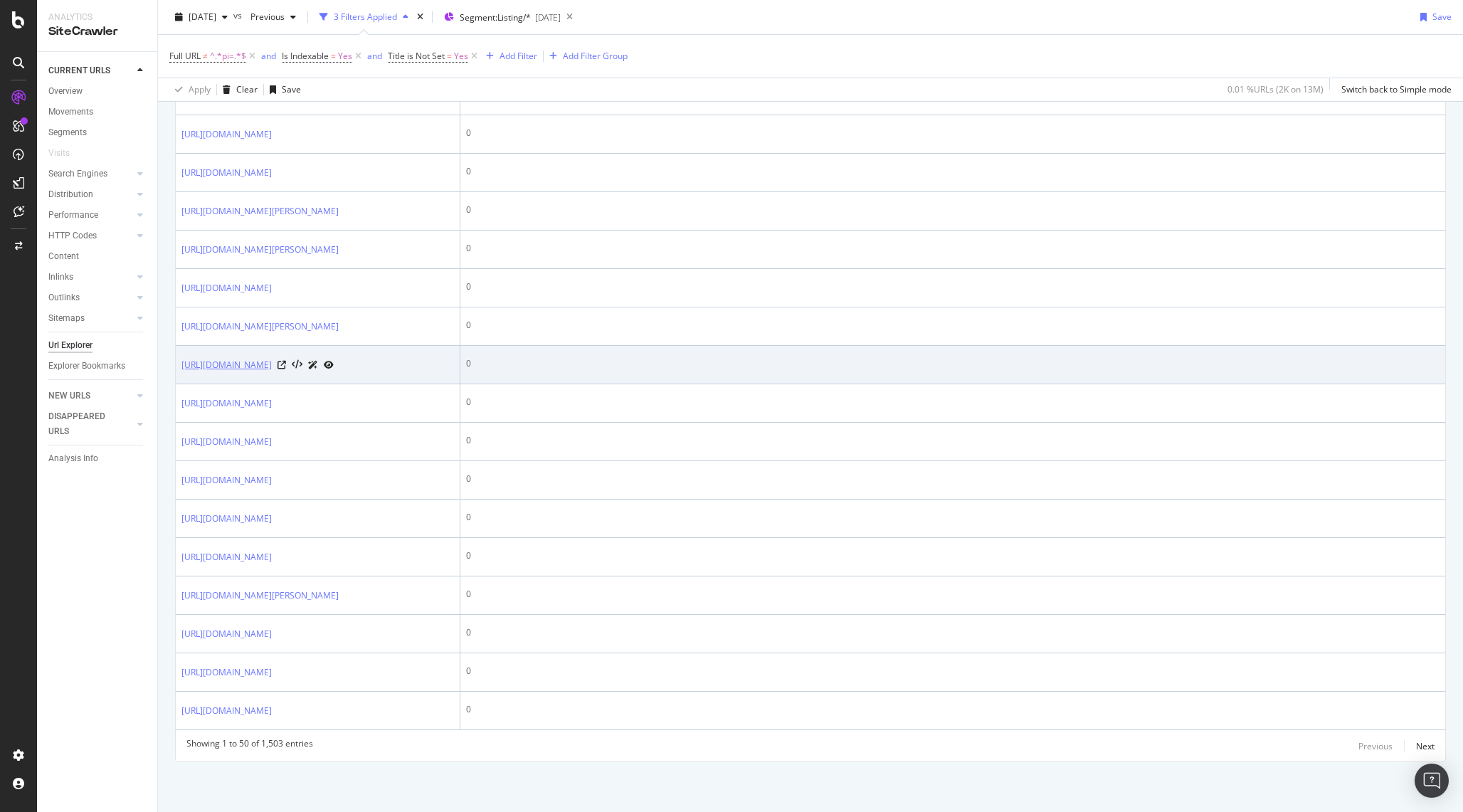
scroll to position [2186, 0]
click at [286, 369] on icon at bounding box center [282, 365] width 9 height 9
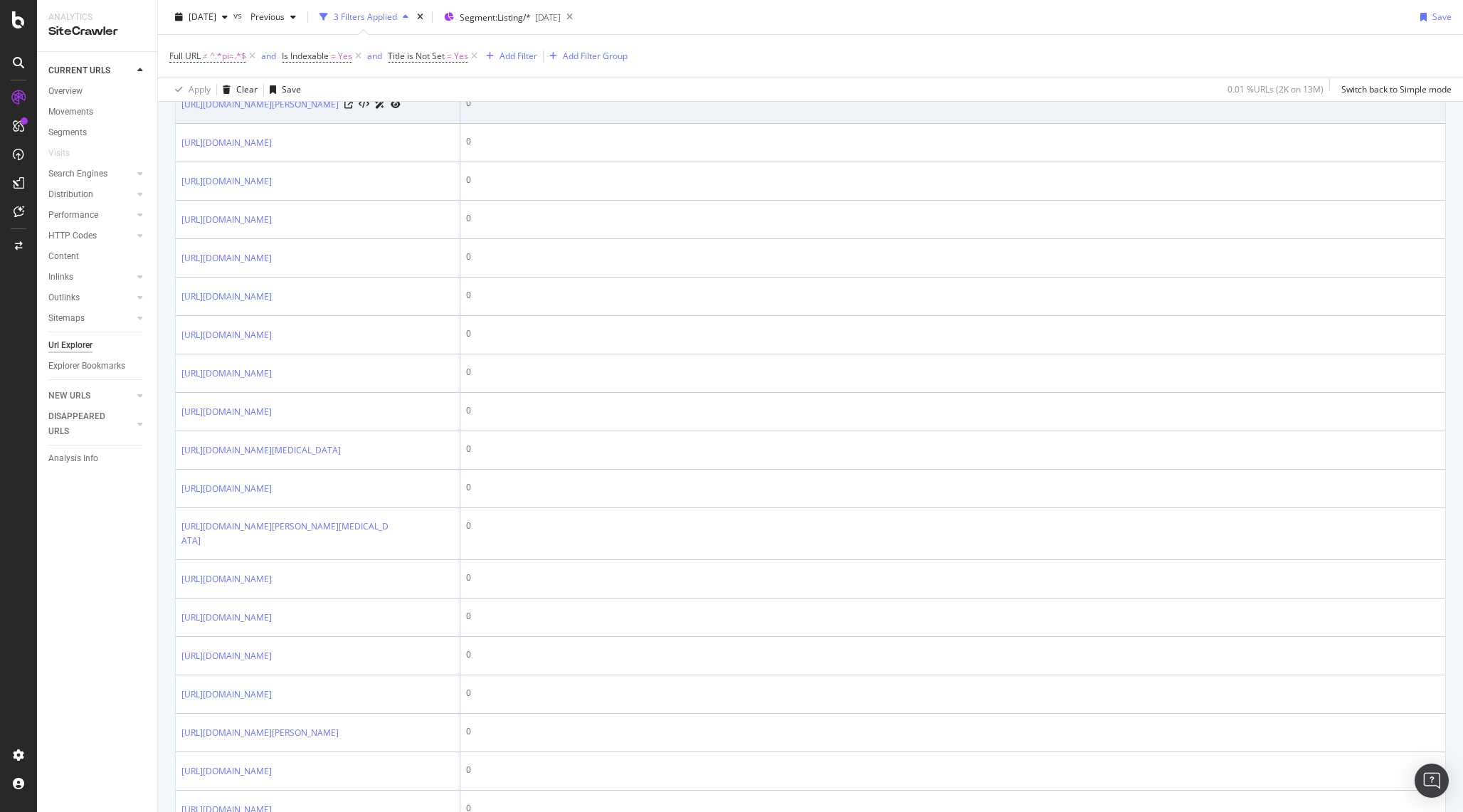
scroll to position [0, 0]
